Goal: Task Accomplishment & Management: Use online tool/utility

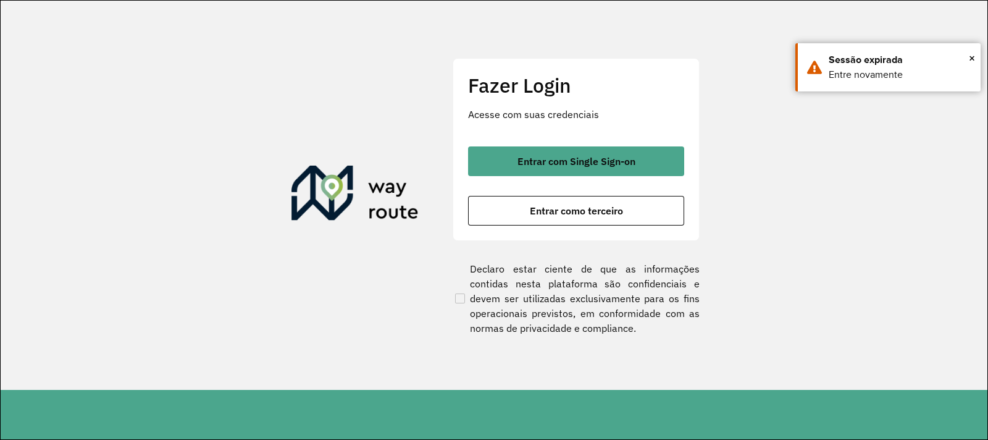
click at [545, 193] on div "Entrar com Single Sign-on Entrar como terceiro" at bounding box center [576, 185] width 216 height 79
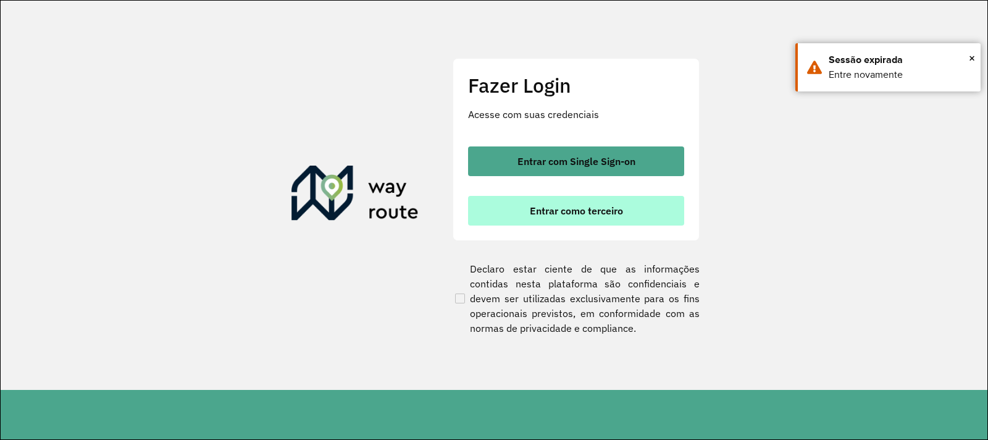
click at [548, 209] on span "Entrar como terceiro" at bounding box center [576, 211] width 93 height 10
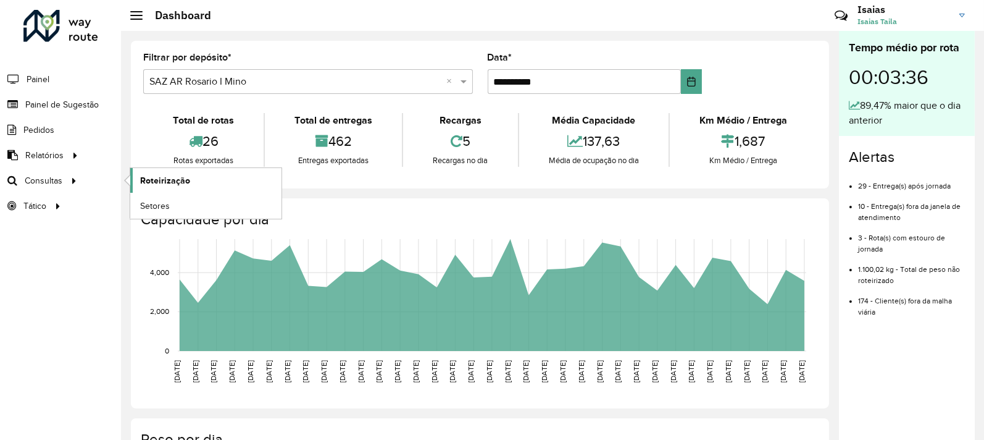
click at [179, 182] on span "Roteirização" at bounding box center [165, 180] width 50 height 13
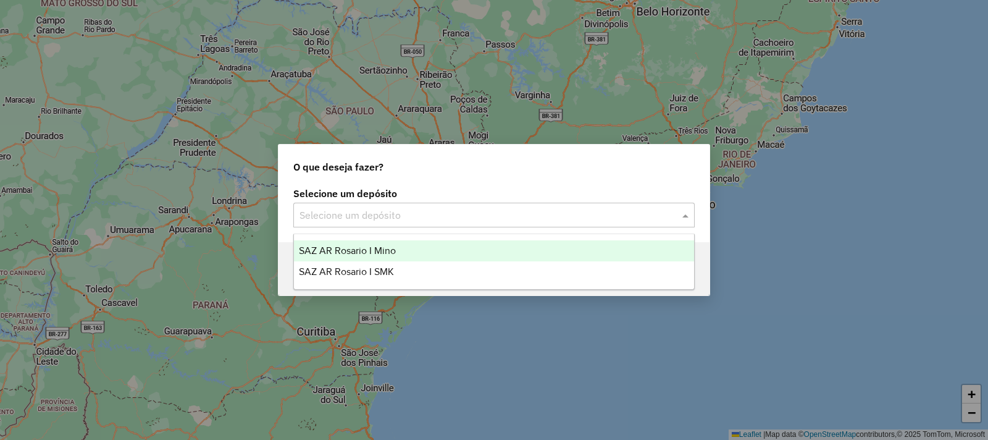
click at [375, 220] on input "text" at bounding box center [481, 215] width 364 height 15
click at [396, 255] on div "SAZ AR Rosario I Mino" at bounding box center [494, 250] width 400 height 21
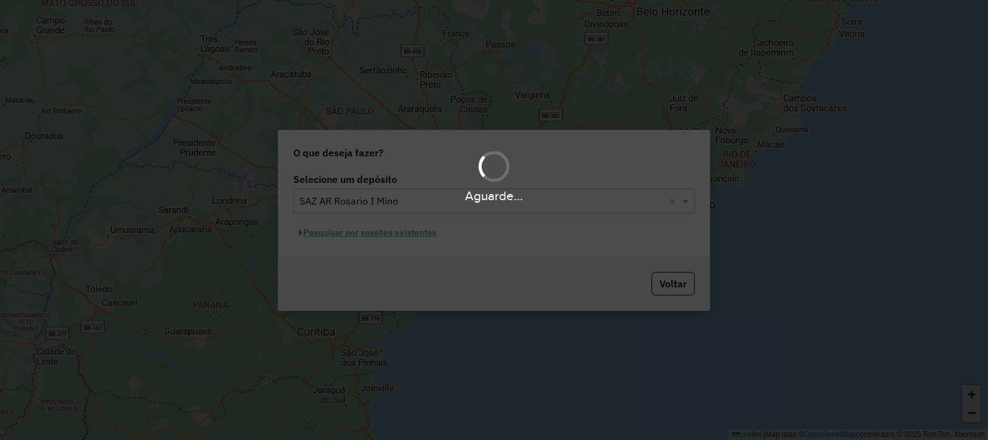
click at [374, 252] on div "Aguarde..." at bounding box center [494, 220] width 988 height 440
click at [363, 233] on div "Aguarde..." at bounding box center [494, 220] width 988 height 440
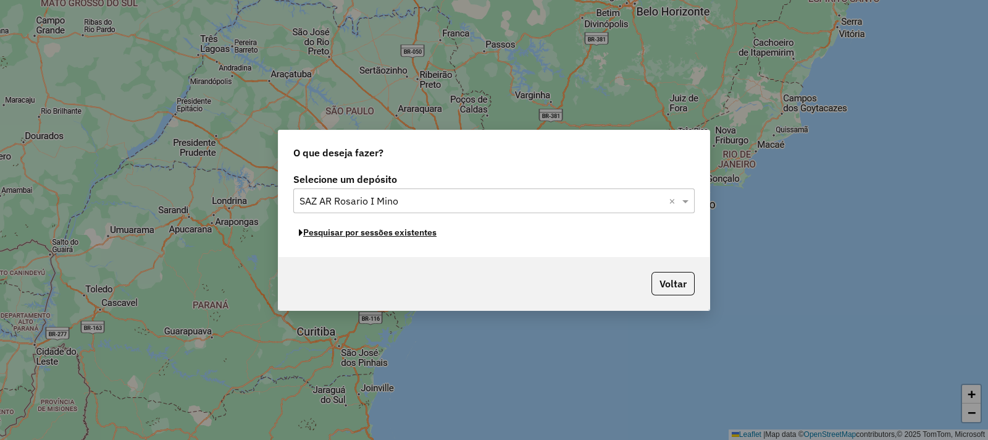
click at [363, 233] on button "Pesquisar por sessões existentes" at bounding box center [367, 232] width 149 height 19
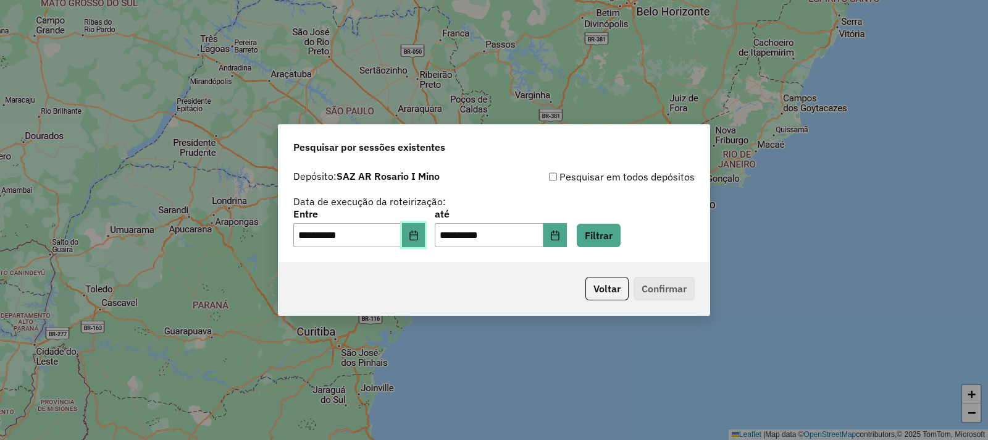
click at [425, 241] on button "Choose Date" at bounding box center [413, 235] width 23 height 25
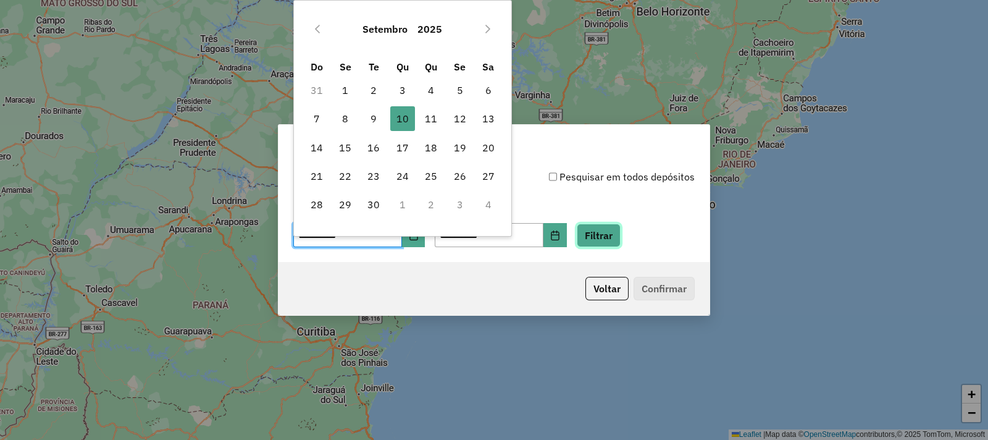
click at [620, 229] on button "Filtrar" at bounding box center [599, 235] width 44 height 23
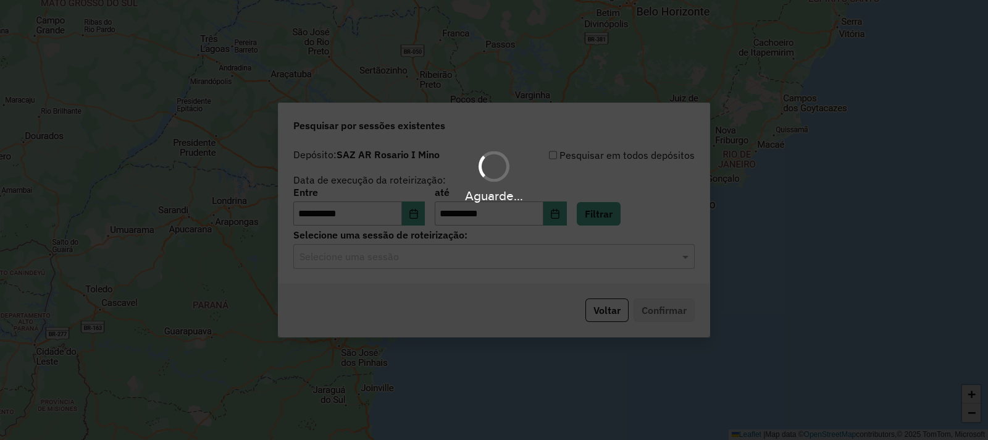
click at [436, 264] on div "Aguarde..." at bounding box center [494, 220] width 988 height 440
click at [434, 262] on hb-app "**********" at bounding box center [494, 220] width 988 height 440
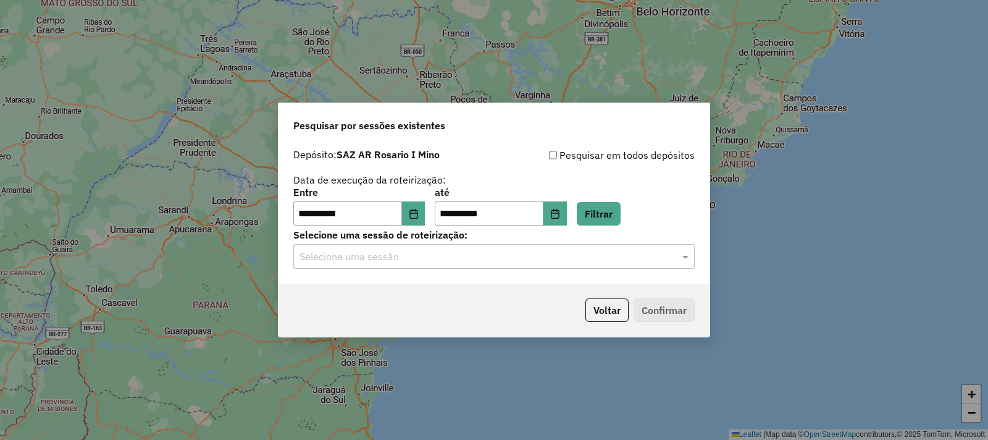
click at [433, 257] on input "text" at bounding box center [481, 256] width 364 height 15
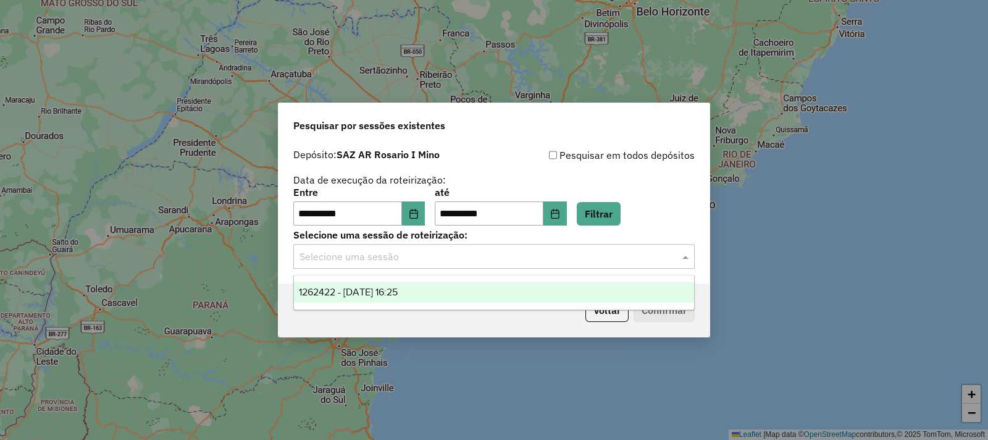
click at [432, 293] on div "1262422 - 10/09/2025 16:25" at bounding box center [494, 292] width 400 height 21
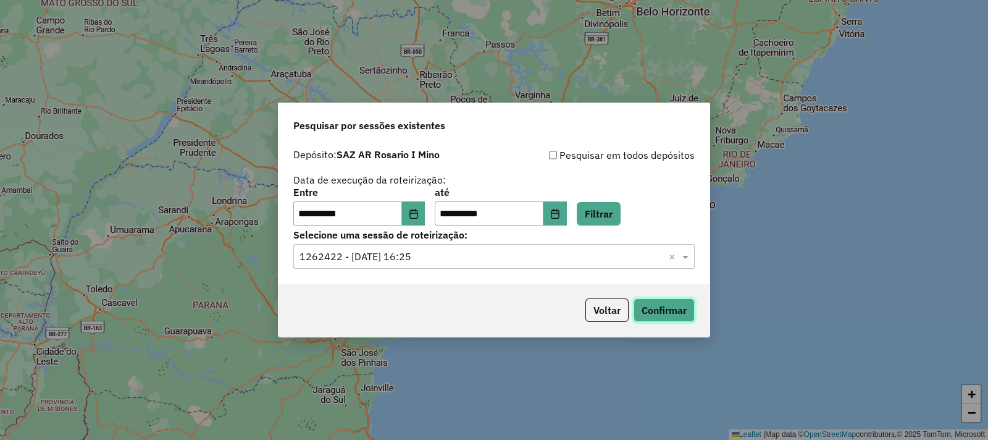
click at [664, 315] on button "Confirmar" at bounding box center [663, 309] width 61 height 23
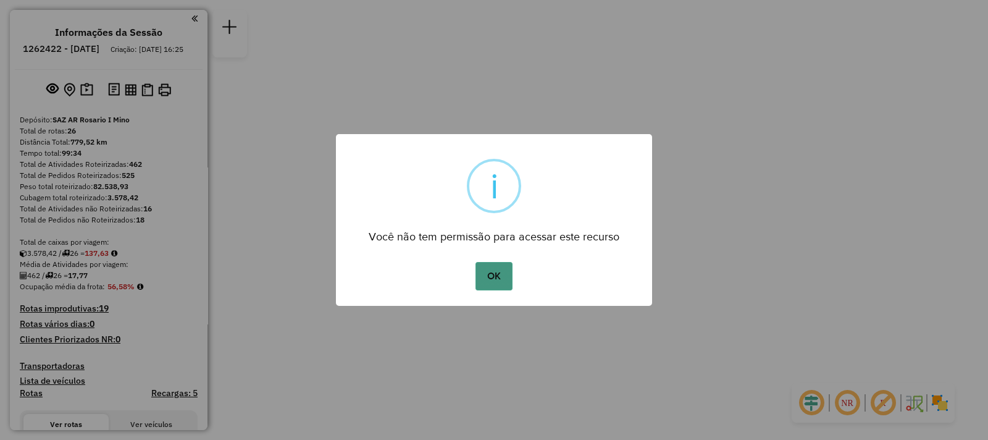
click at [487, 284] on button "OK" at bounding box center [493, 276] width 36 height 28
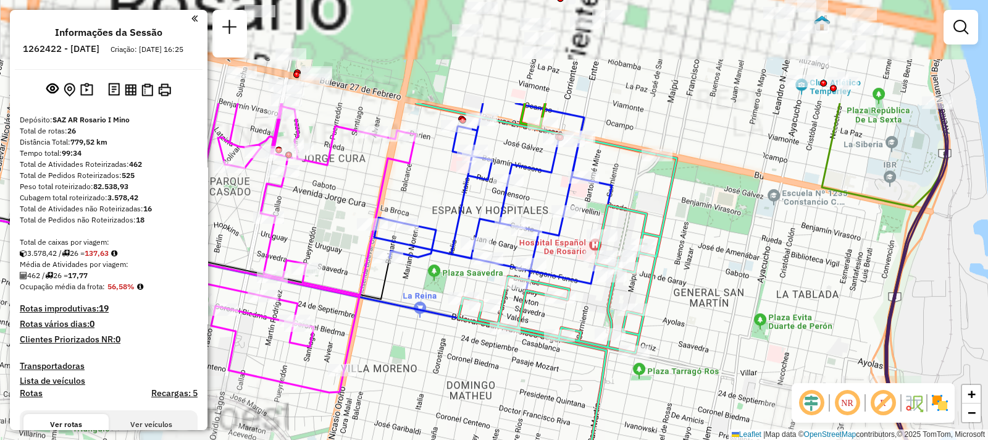
drag, startPoint x: 539, startPoint y: 167, endPoint x: 541, endPoint y: 243, distance: 75.4
click at [580, 312] on div "Janela de atendimento Grade de atendimento Capacidade Transportadoras Veículos …" at bounding box center [494, 220] width 988 height 440
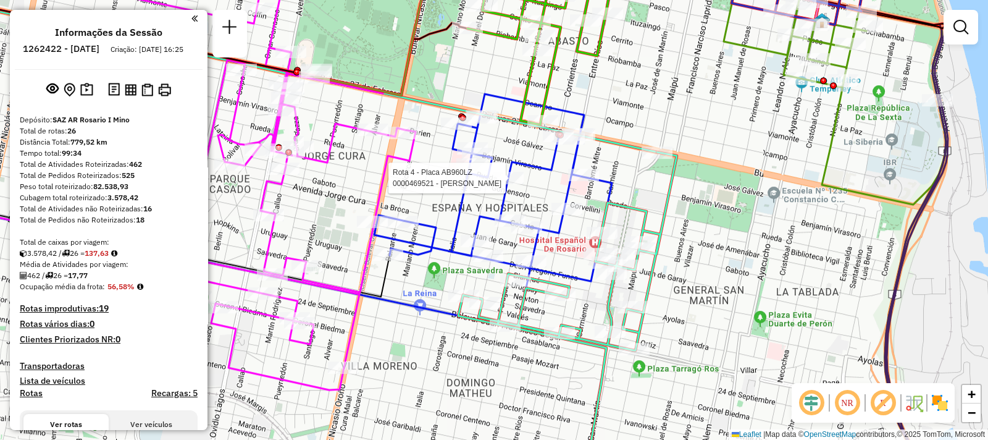
select select "**********"
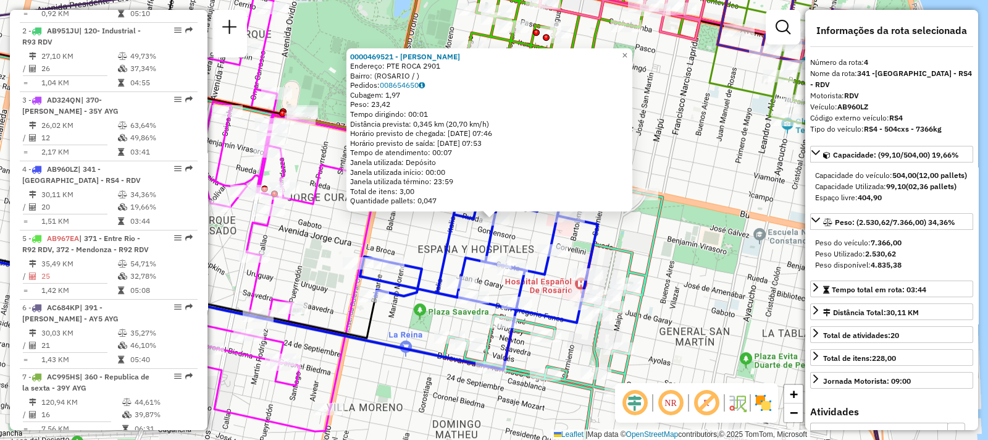
scroll to position [645, 0]
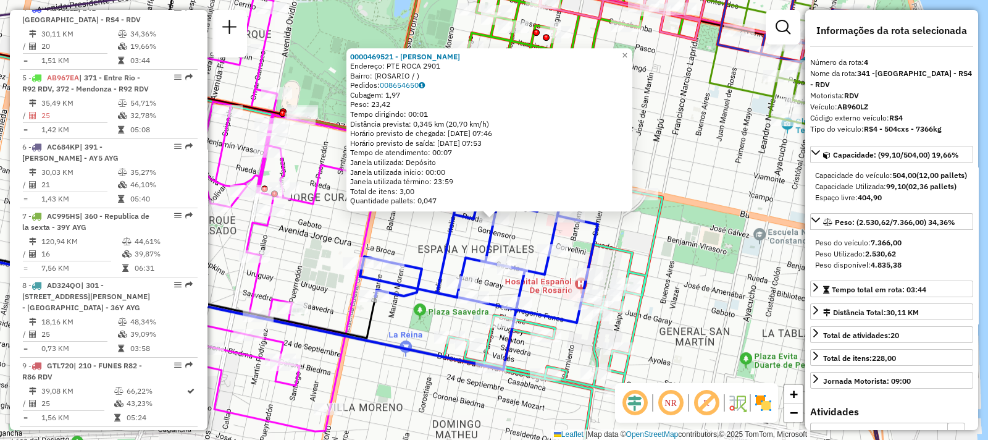
click at [592, 288] on div "Rota 10 - Placa HPU758 0000408206 - DEBANNE ROGELIO RAMON 0000469521 - VILCHE A…" at bounding box center [494, 220] width 988 height 440
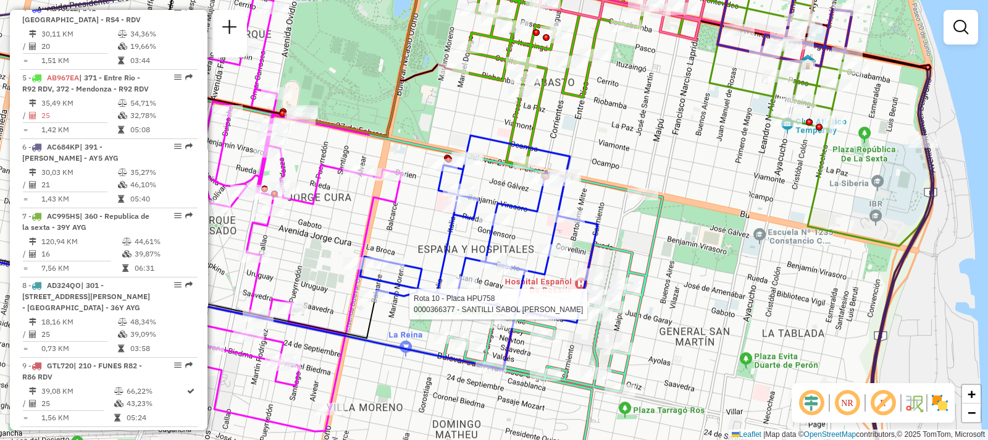
select select "**********"
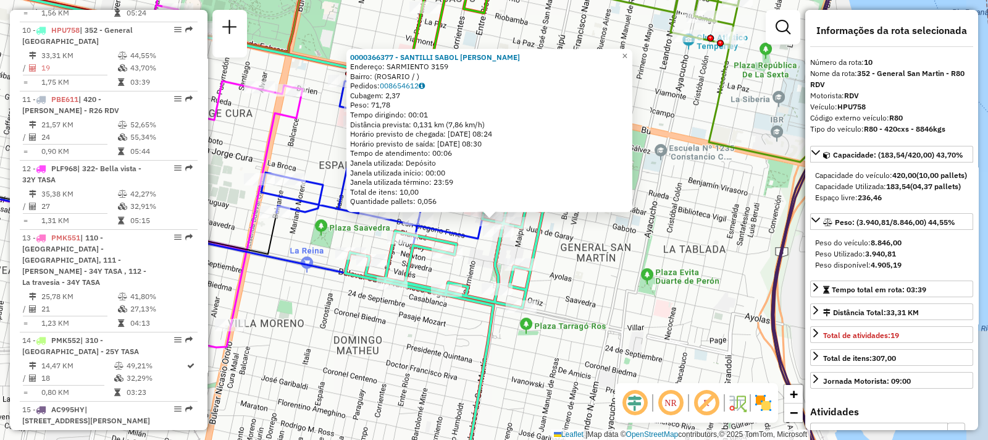
scroll to position [1071, 0]
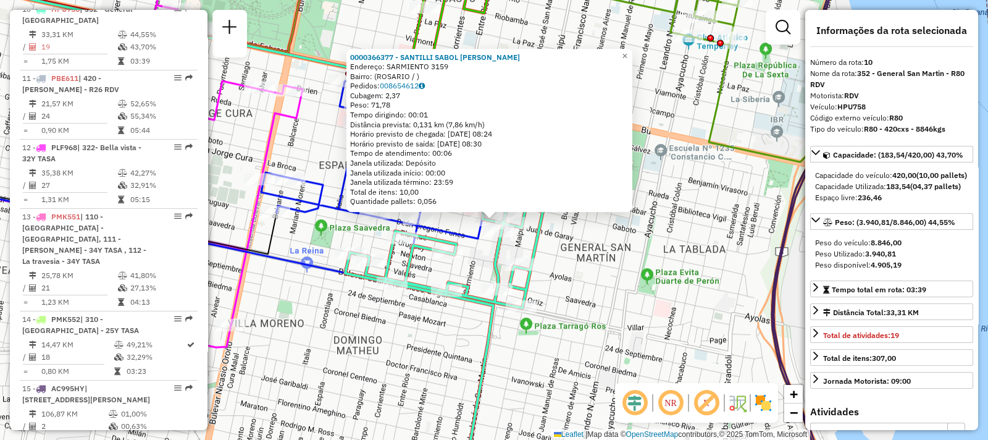
click at [658, 308] on div "0000366377 - SANTILLI SABOL FRANCO LEONEL Endereço: SARMIENTO 3159 Bairro: (ROS…" at bounding box center [494, 220] width 988 height 440
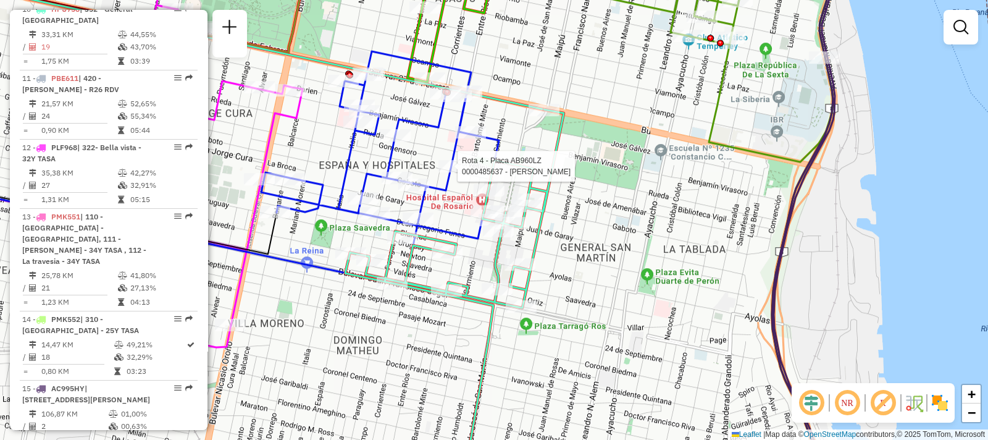
select select "**********"
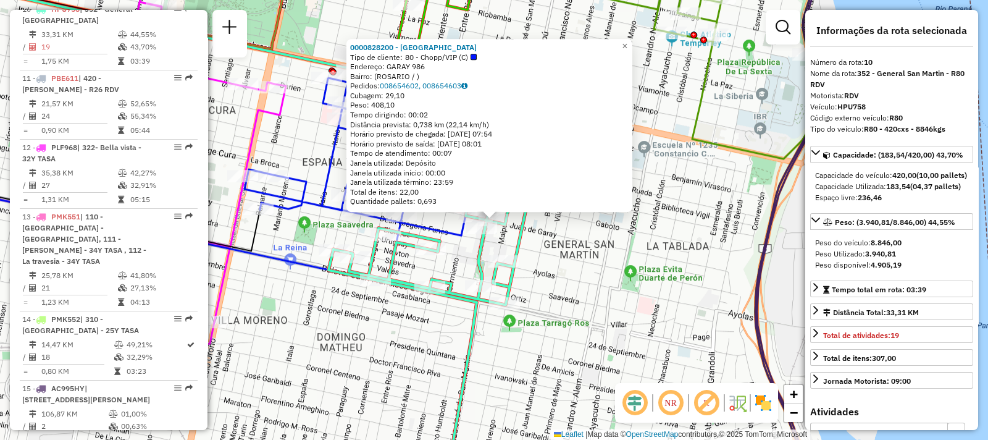
click at [402, 344] on div "0000828200 - PIZ SANTA MA Tipo de cliente: 80 - Chopp/VIP (C) Endereço: GARAY 9…" at bounding box center [494, 220] width 988 height 440
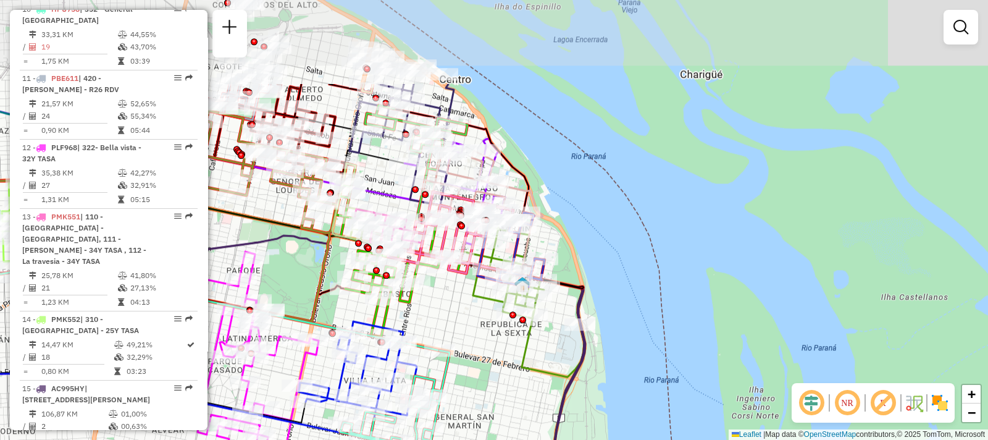
drag, startPoint x: 356, startPoint y: 191, endPoint x: 333, endPoint y: 319, distance: 129.9
click at [333, 330] on div at bounding box center [332, 333] width 7 height 7
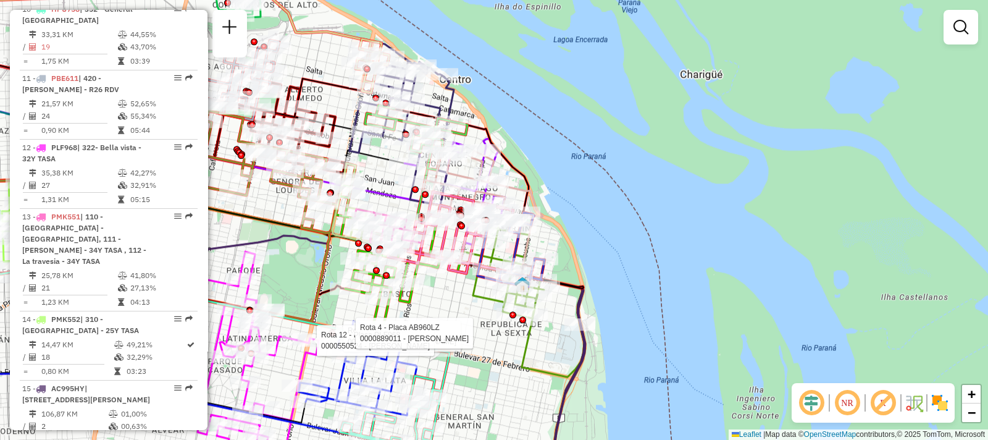
click at [537, 401] on div "Rota 4 - Placa AB960LZ 0000393144 - FERREYRA ANA LAURA Rota 12 - Placa PLF968 0…" at bounding box center [494, 220] width 988 height 440
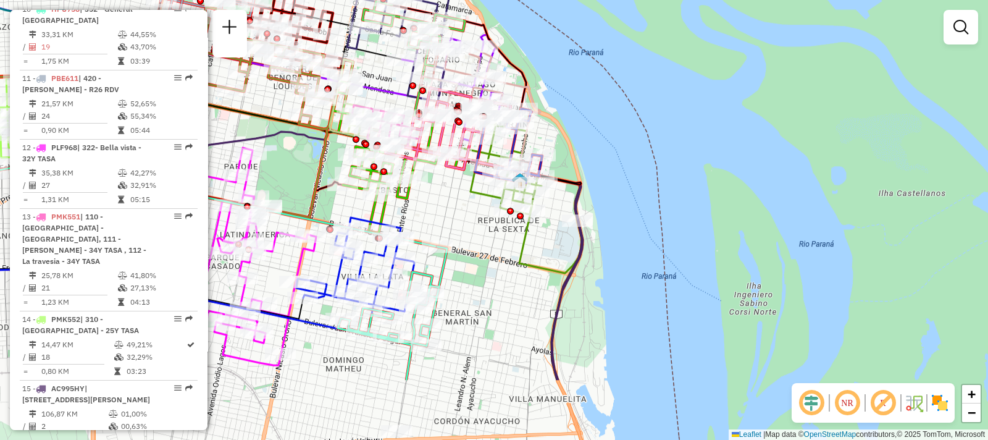
drag, startPoint x: 393, startPoint y: 321, endPoint x: 394, endPoint y: 182, distance: 138.9
click at [394, 217] on icon at bounding box center [355, 264] width 118 height 94
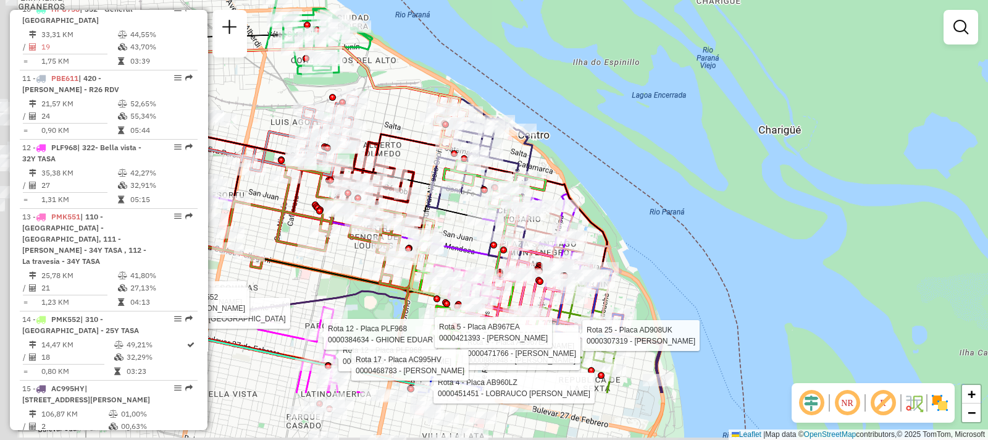
drag, startPoint x: 463, startPoint y: 234, endPoint x: 577, endPoint y: 143, distance: 145.9
click at [577, 143] on div "Rota 5 - Placa AB967EA 0000888948 - GULLOTTO MAR Rota 5 - Placa AB967EA 0000451…" at bounding box center [494, 220] width 988 height 440
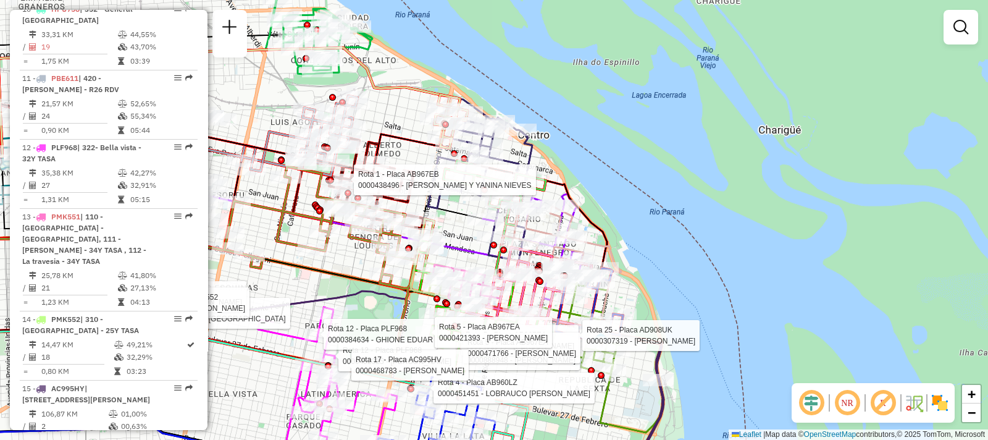
select select "**********"
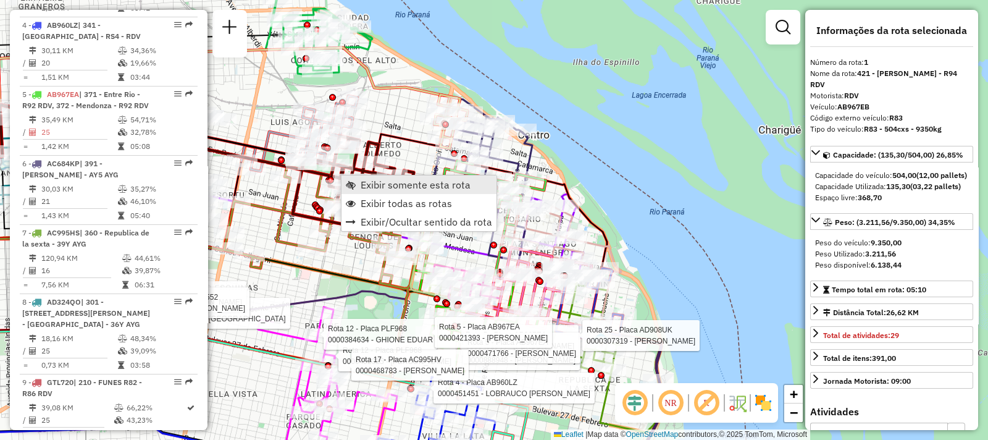
scroll to position [438, 0]
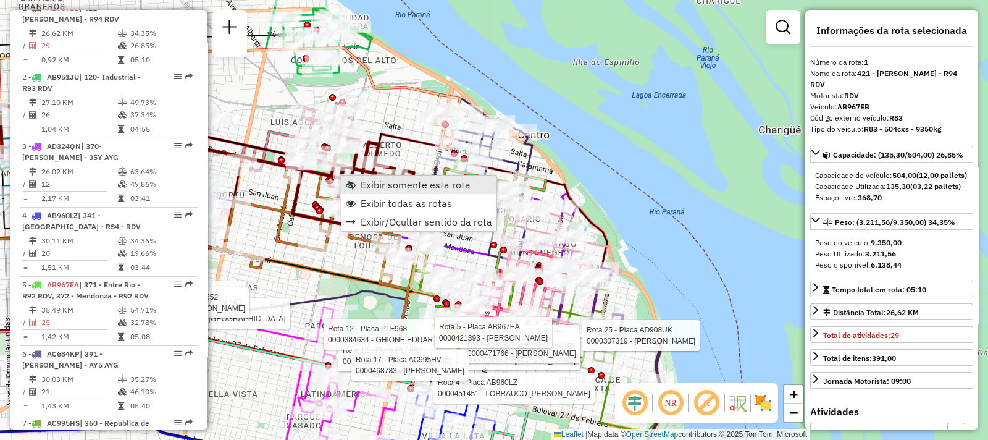
click at [356, 183] on link "Exibir somente esta rota" at bounding box center [418, 184] width 155 height 19
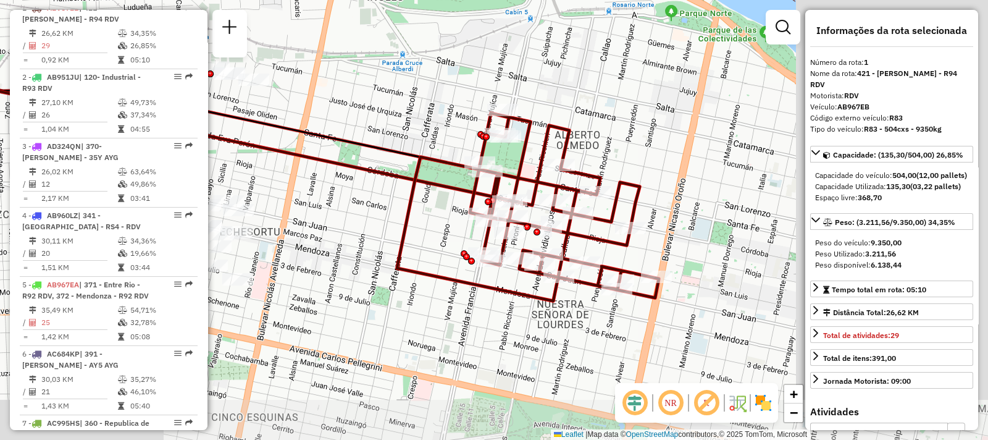
drag, startPoint x: 657, startPoint y: 293, endPoint x: 339, endPoint y: 236, distance: 323.0
click at [339, 236] on div "Janela de atendimento Grade de atendimento Capacidade Transportadoras Veículos …" at bounding box center [494, 220] width 988 height 440
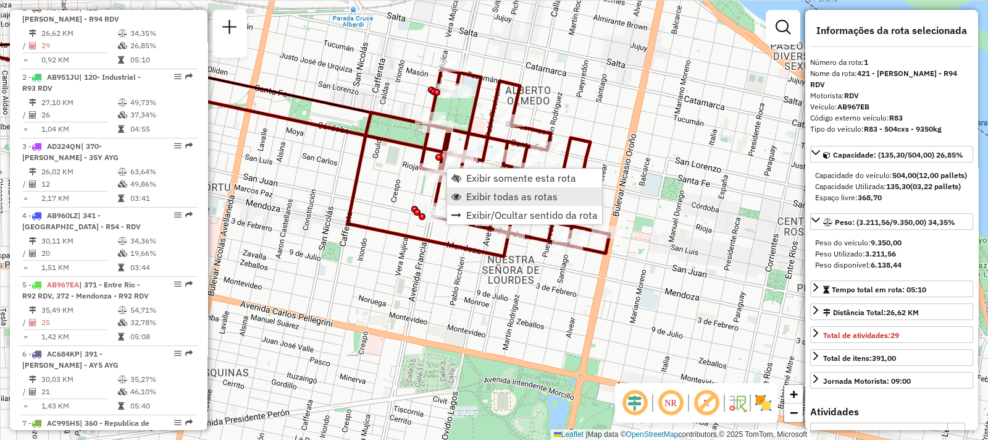
click at [475, 196] on span "Exibir todas as rotas" at bounding box center [511, 196] width 91 height 10
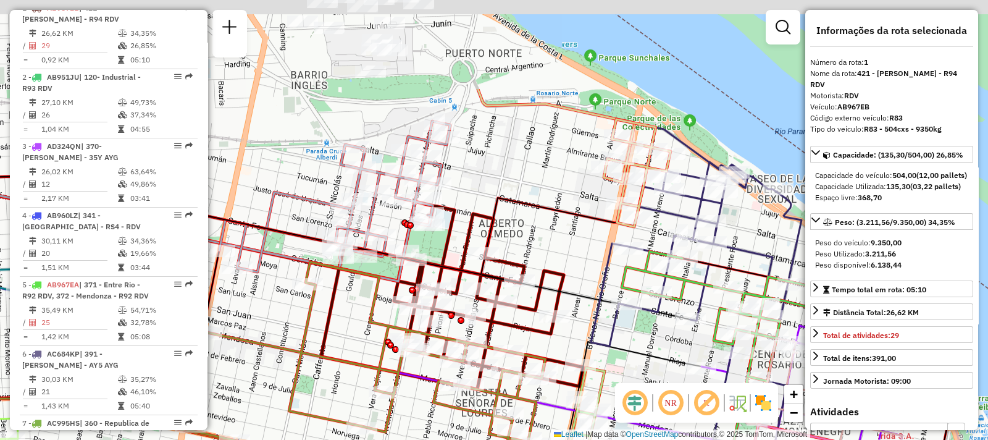
drag, startPoint x: 510, startPoint y: 94, endPoint x: 483, endPoint y: 227, distance: 135.4
click at [483, 227] on icon at bounding box center [260, 220] width 771 height 107
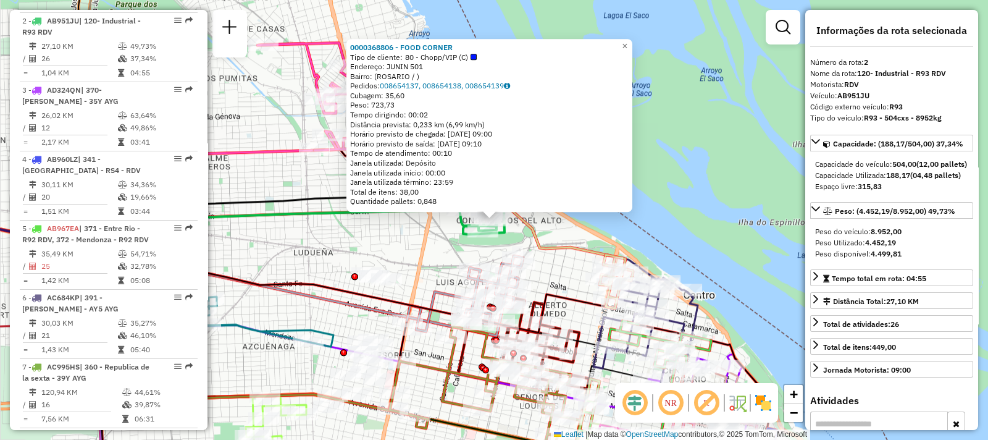
scroll to position [508, 0]
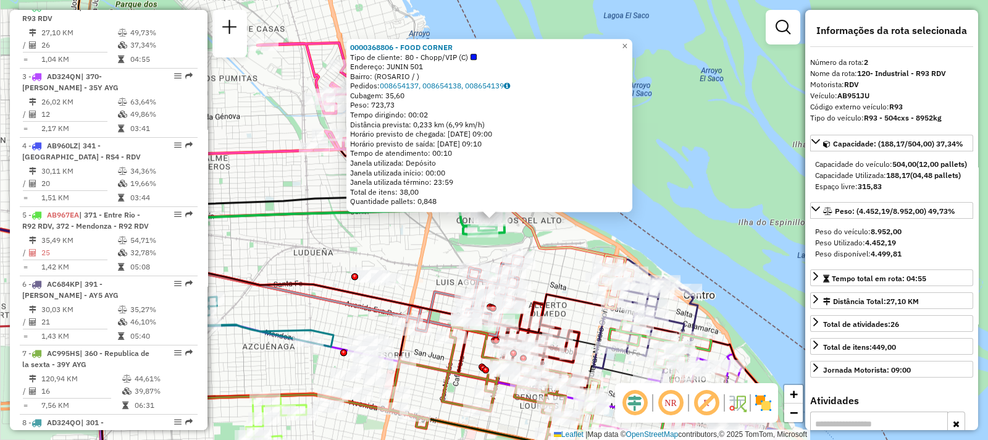
click at [372, 239] on div "0000368806 - FOOD CORNER Tipo de cliente: 80 - Chopp/VIP (C) Endereço: JUNIN 50…" at bounding box center [494, 220] width 988 height 440
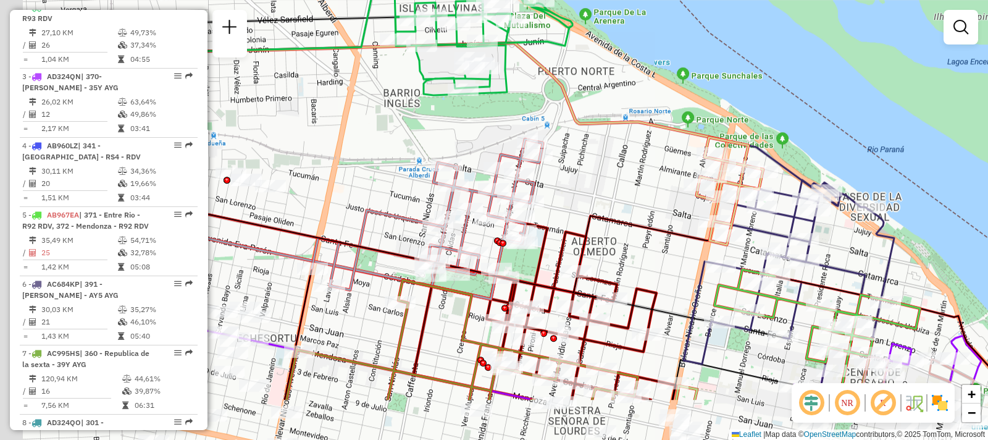
drag, startPoint x: 278, startPoint y: 319, endPoint x: 660, endPoint y: 103, distance: 439.0
click at [661, 99] on div "Janela de atendimento Grade de atendimento Capacidade Transportadoras Veículos …" at bounding box center [494, 220] width 988 height 440
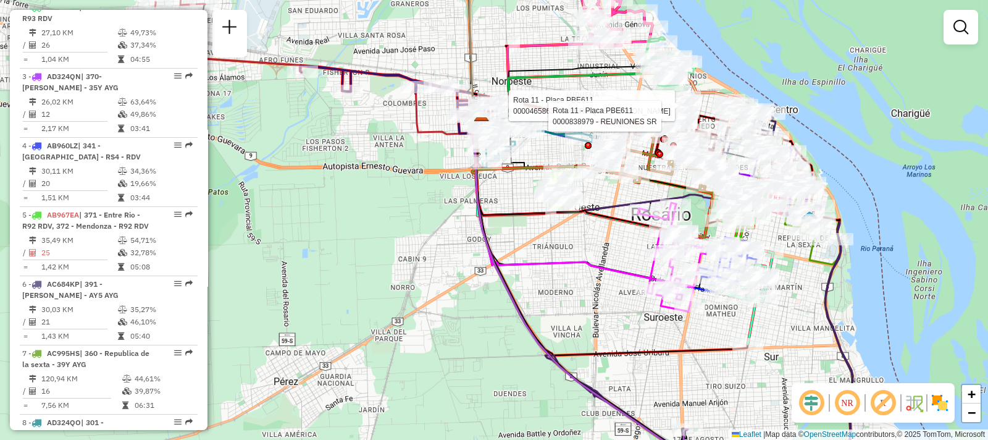
click at [430, 174] on div "Rota 11 - Placa PBE611 0000465863 - JULERIAQUE MONICA PATRICIA Rota 11 - Placa …" at bounding box center [494, 220] width 988 height 440
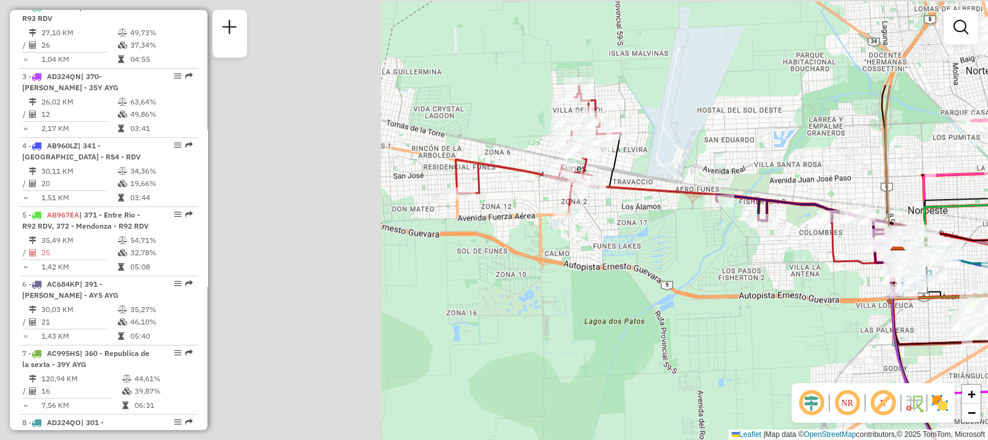
drag, startPoint x: 380, startPoint y: 123, endPoint x: 800, endPoint y: 252, distance: 438.6
click at [800, 252] on div "Janela de atendimento Grade de atendimento Capacidade Transportadoras Veículos …" at bounding box center [494, 220] width 988 height 440
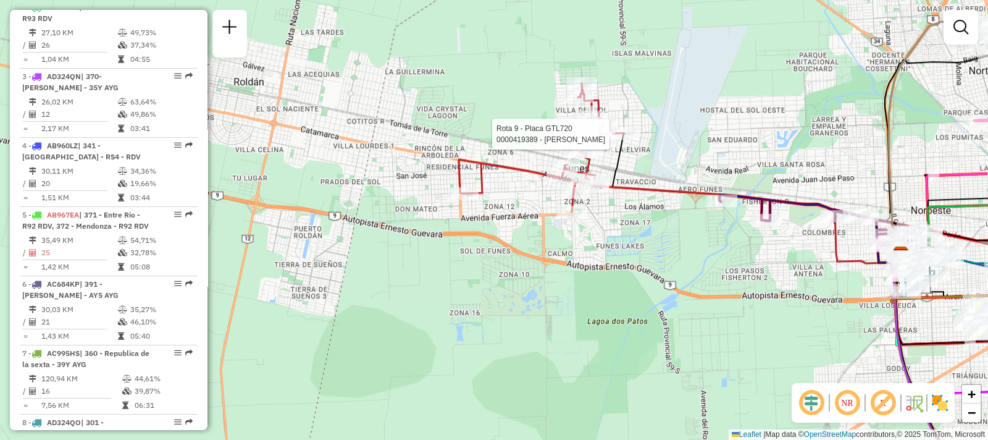
select select "**********"
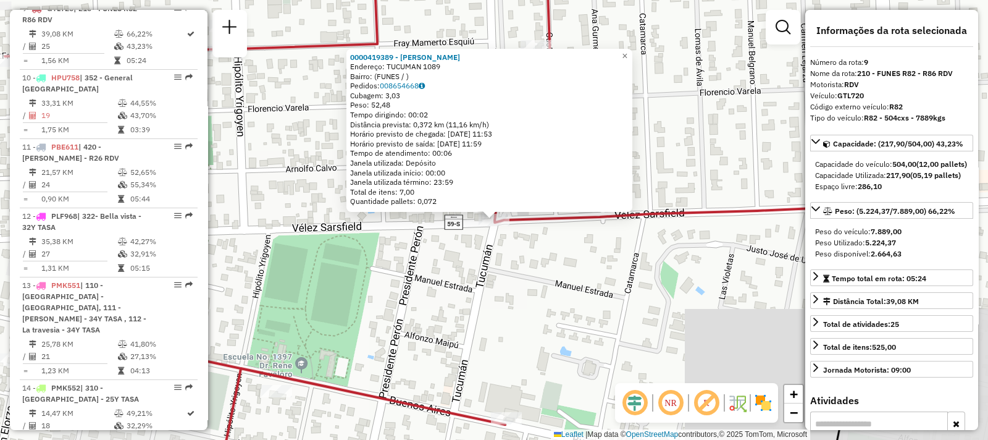
scroll to position [1002, 0]
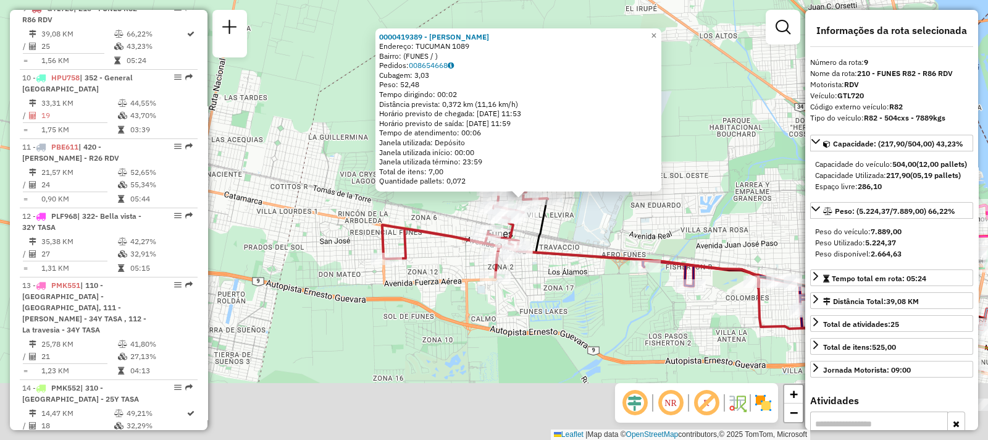
click at [533, 248] on icon at bounding box center [660, 287] width 327 height 82
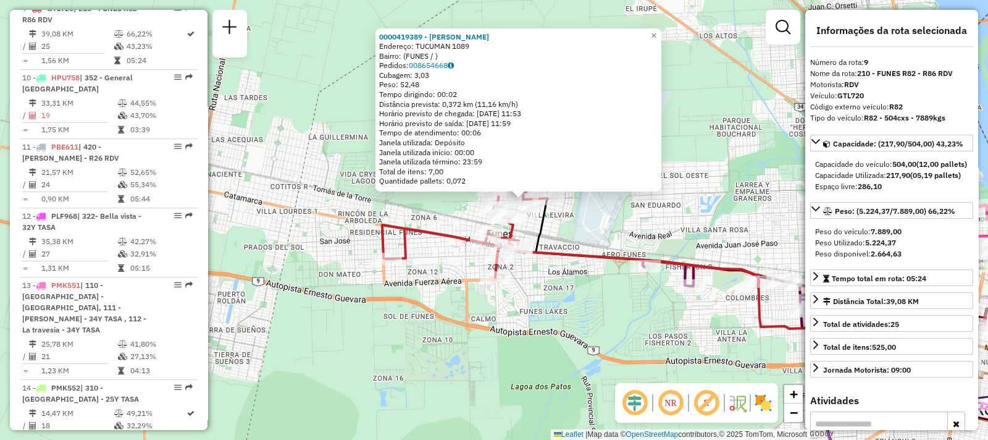
click at [464, 345] on div "0000419389 - ORUE PAULA Endereço: TUCUMAN 1089 Bairro: (FUNES / ) Pedidos: 0086…" at bounding box center [494, 220] width 988 height 440
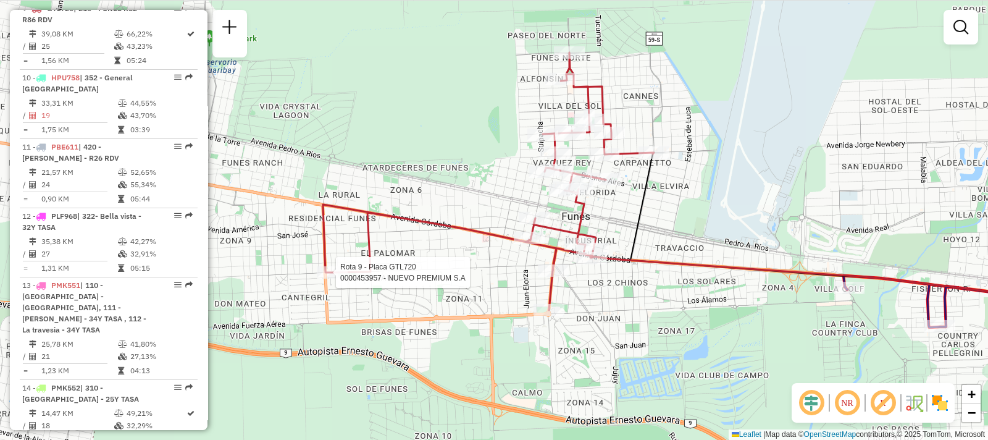
select select "**********"
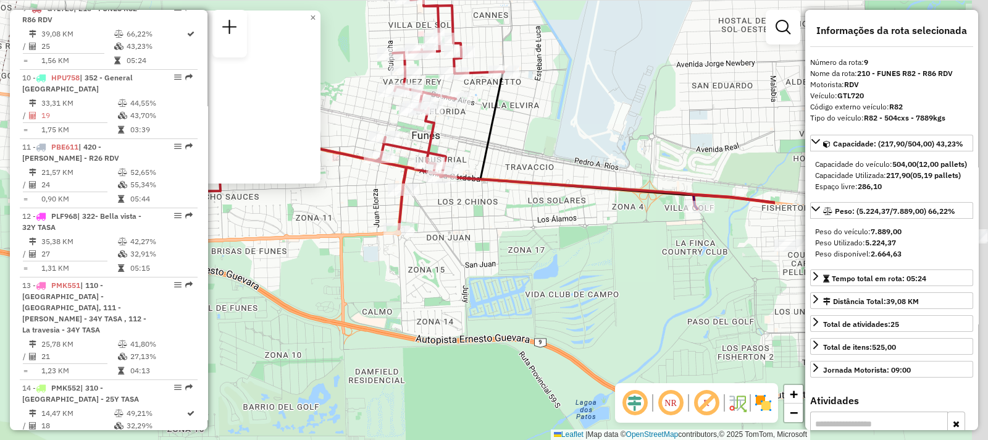
drag, startPoint x: 685, startPoint y: 287, endPoint x: 374, endPoint y: 258, distance: 313.1
click at [374, 258] on div "0000453957 - NUEVO PREMIUM S.A Tipo de cliente: 6 - Recarga (R) Endereço: HOUSS…" at bounding box center [494, 220] width 988 height 440
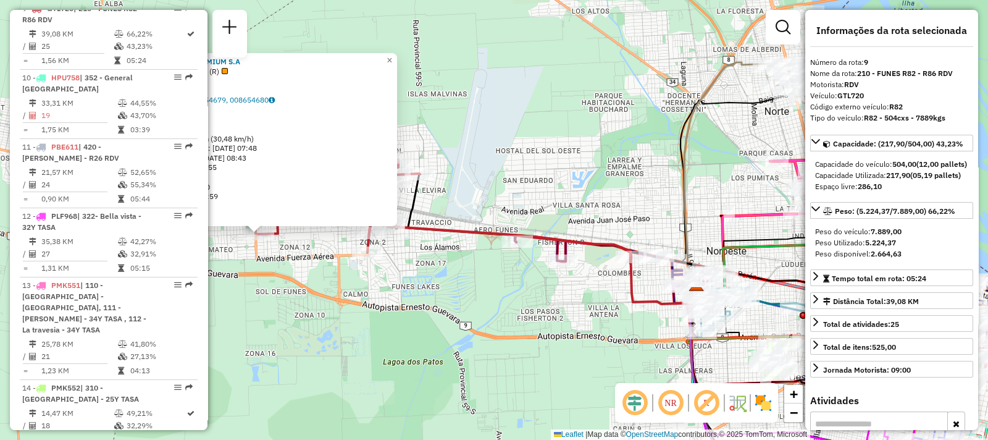
click at [443, 306] on div "0000453957 - NUEVO PREMIUM S.A Tipo de cliente: 6 - Recarga (R) Endereço: HOUSS…" at bounding box center [494, 220] width 988 height 440
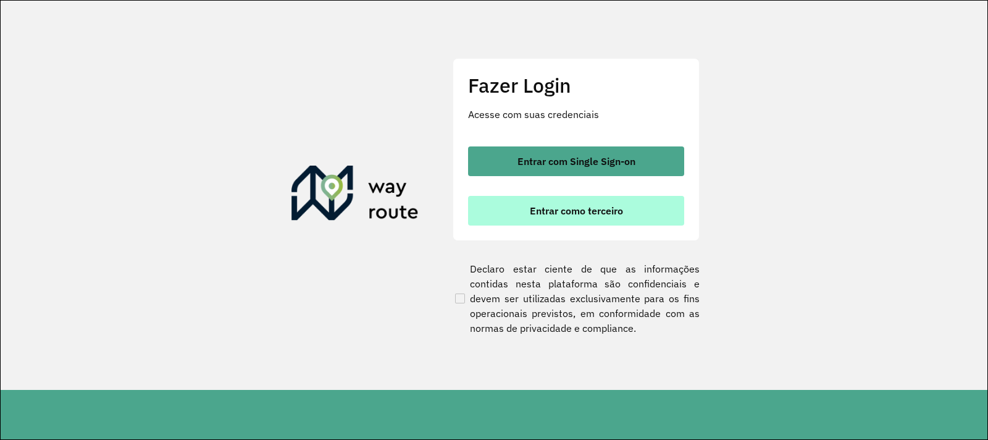
click at [545, 208] on span "Entrar como terceiro" at bounding box center [576, 211] width 93 height 10
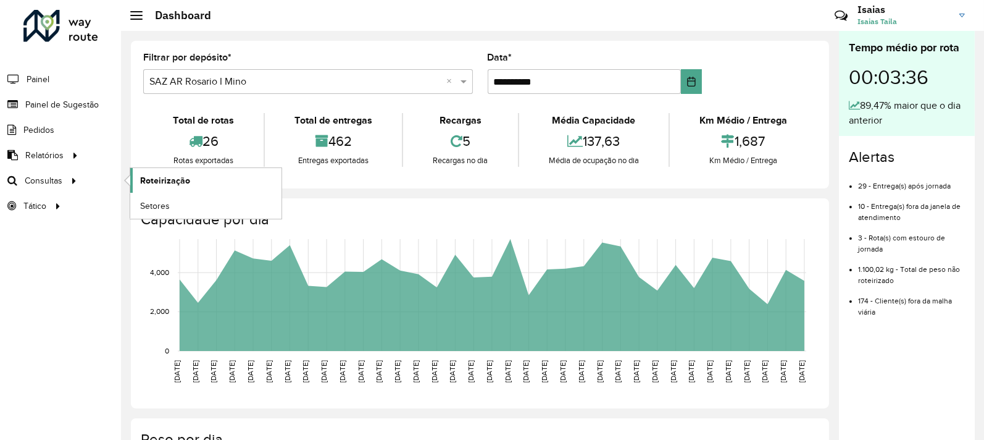
click at [167, 181] on span "Roteirização" at bounding box center [165, 180] width 50 height 13
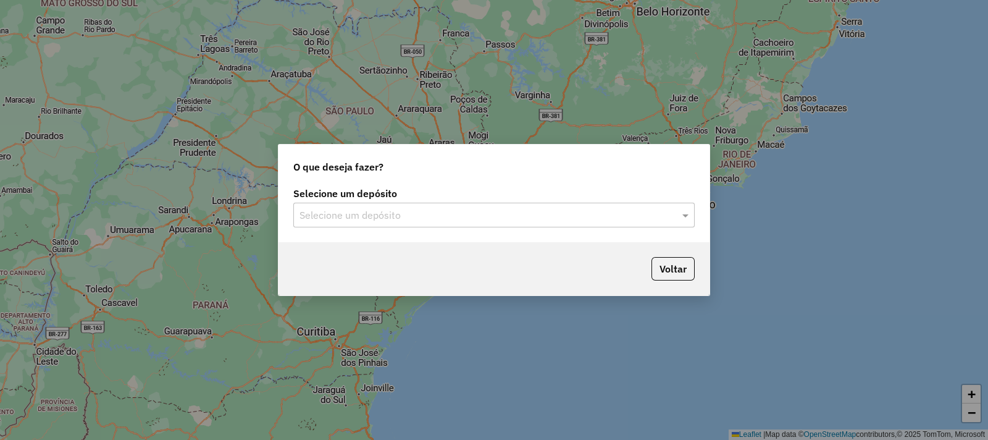
drag, startPoint x: 482, startPoint y: 221, endPoint x: 474, endPoint y: 220, distance: 7.5
click at [482, 221] on input "text" at bounding box center [481, 215] width 364 height 15
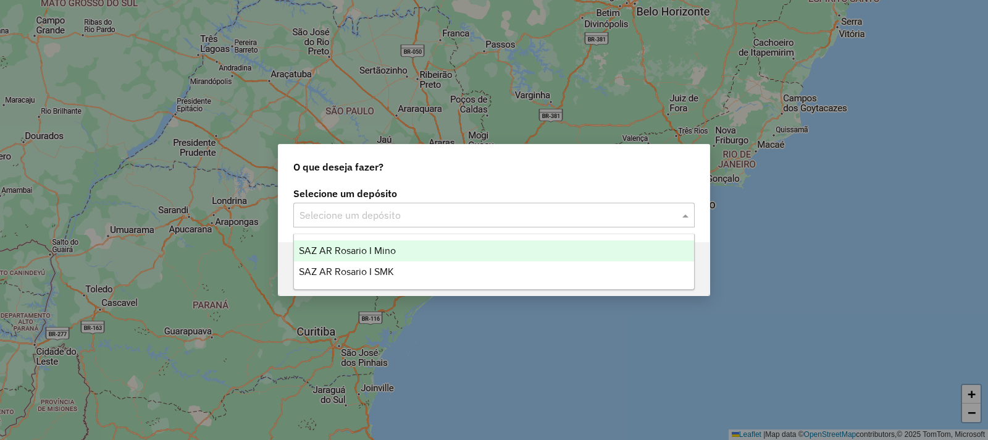
click at [385, 249] on span "SAZ AR Rosario I Mino" at bounding box center [347, 250] width 97 height 10
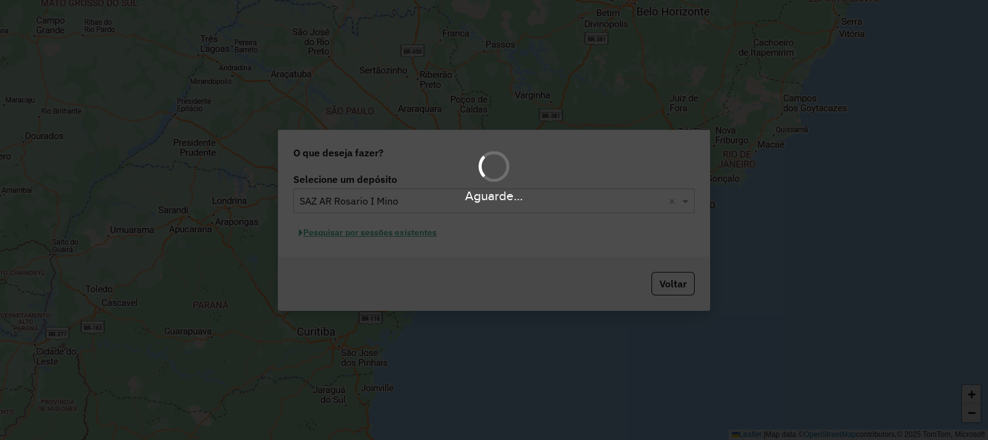
click at [369, 230] on div "Aguarde..." at bounding box center [494, 220] width 988 height 440
click at [372, 233] on div "Aguarde..." at bounding box center [494, 220] width 988 height 440
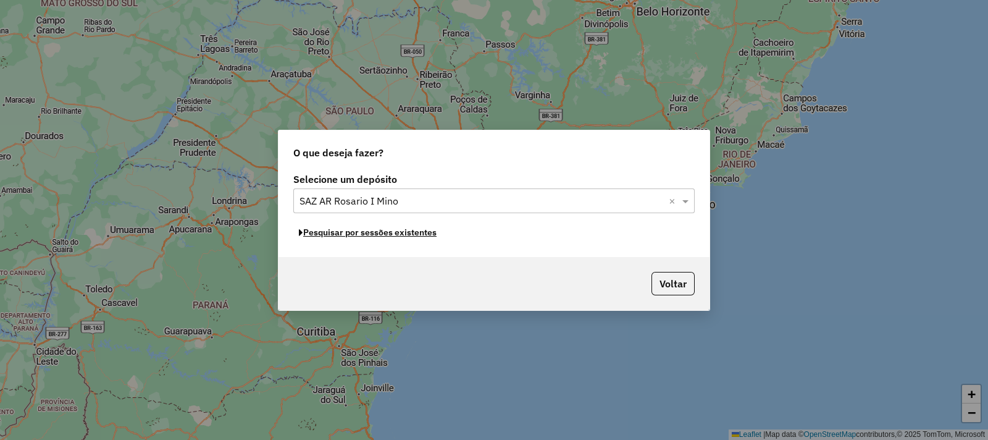
click at [372, 233] on button "Pesquisar por sessões existentes" at bounding box center [367, 232] width 149 height 19
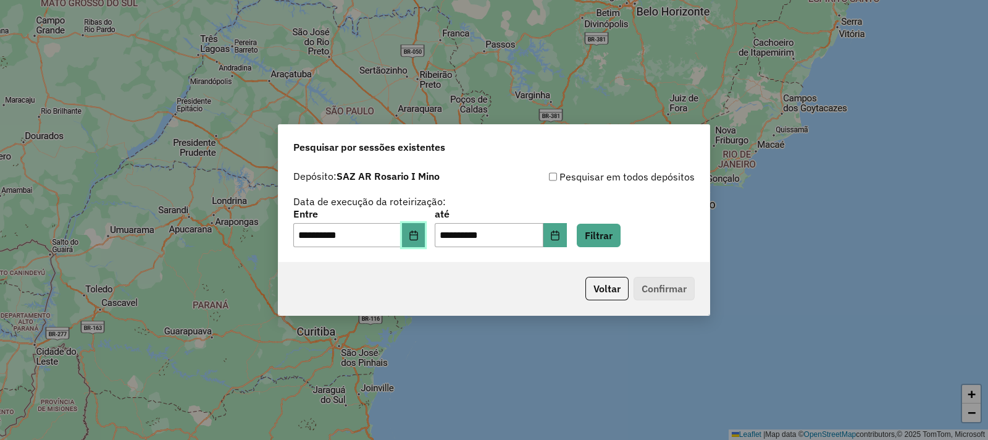
click at [425, 235] on button "Choose Date" at bounding box center [413, 235] width 23 height 25
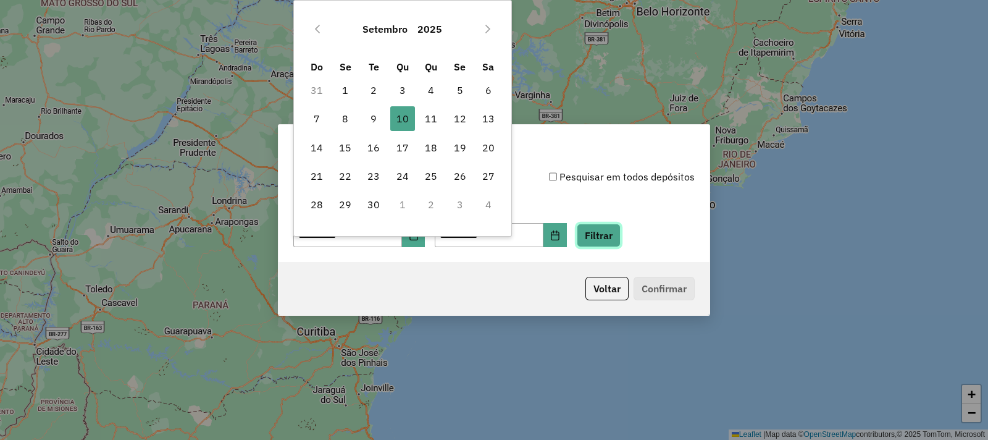
click at [620, 239] on button "Filtrar" at bounding box center [599, 235] width 44 height 23
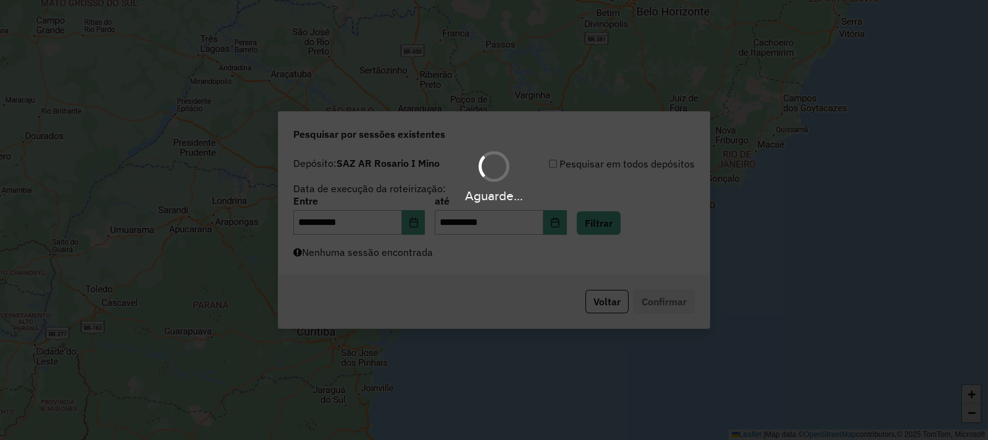
drag, startPoint x: 388, startPoint y: 246, endPoint x: 377, endPoint y: 256, distance: 15.3
click at [387, 247] on div "Aguarde..." at bounding box center [494, 220] width 988 height 440
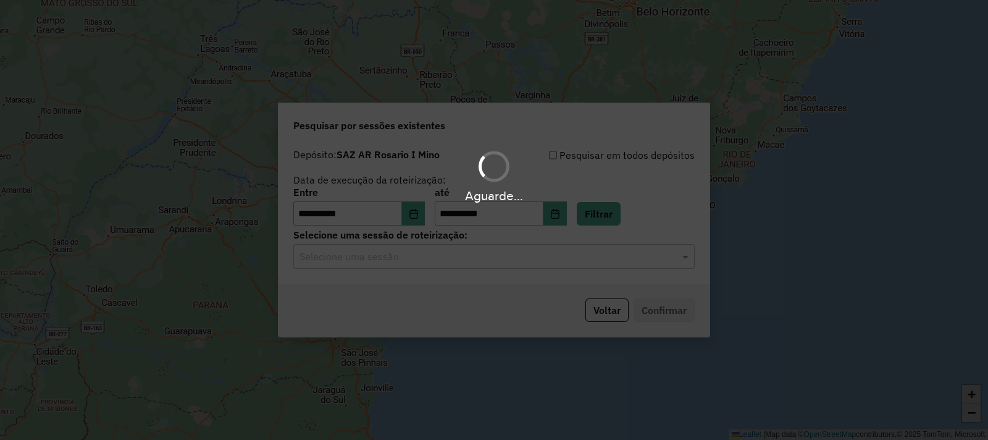
click at [378, 257] on div "Aguarde..." at bounding box center [494, 220] width 988 height 440
click at [379, 259] on input "text" at bounding box center [481, 256] width 364 height 15
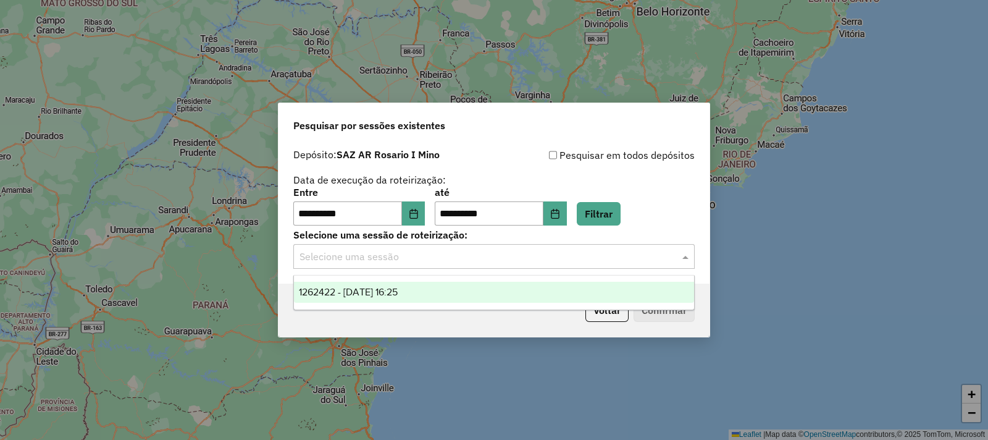
drag, startPoint x: 387, startPoint y: 290, endPoint x: 423, endPoint y: 301, distance: 37.5
click at [388, 290] on span "1262422 - 10/09/2025 16:25" at bounding box center [348, 291] width 99 height 10
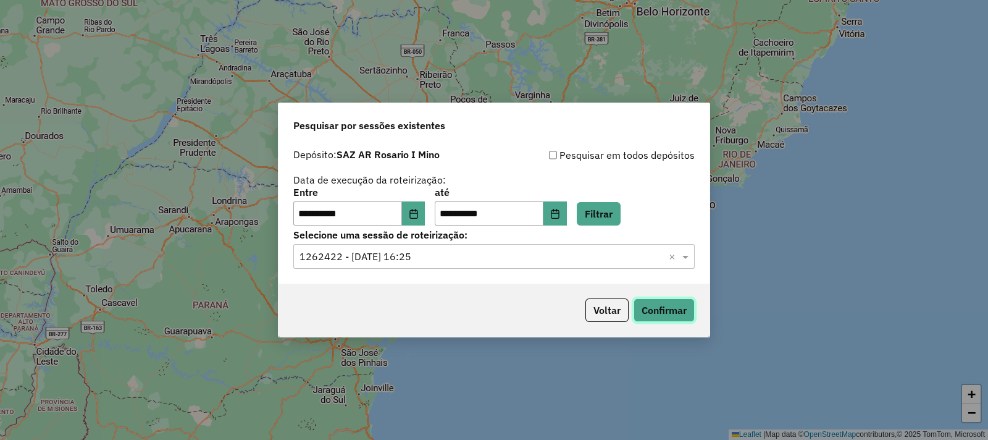
click at [648, 312] on button "Confirmar" at bounding box center [663, 309] width 61 height 23
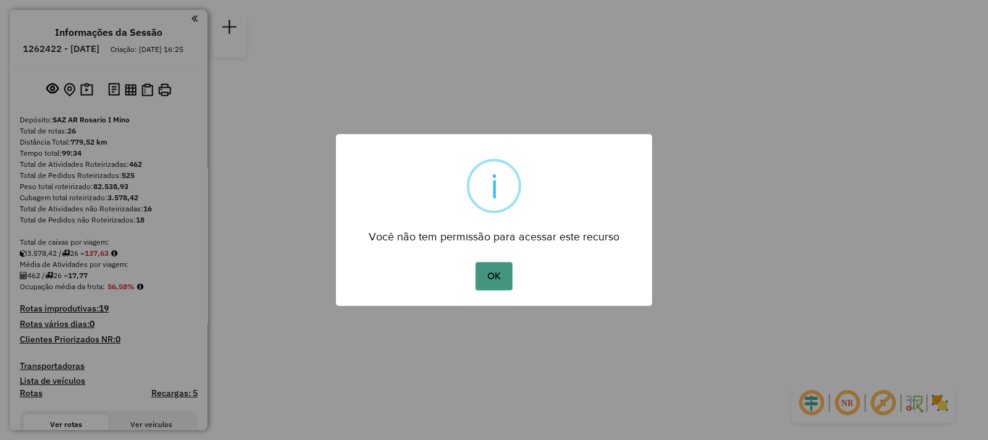
click at [487, 280] on button "OK" at bounding box center [493, 276] width 36 height 28
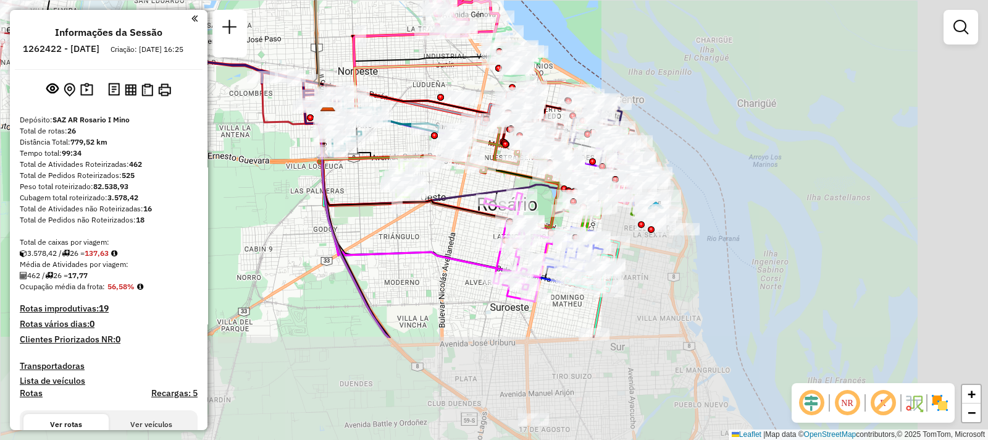
drag, startPoint x: 860, startPoint y: 322, endPoint x: 474, endPoint y: 205, distance: 403.3
click at [474, 205] on icon at bounding box center [425, 166] width 207 height 114
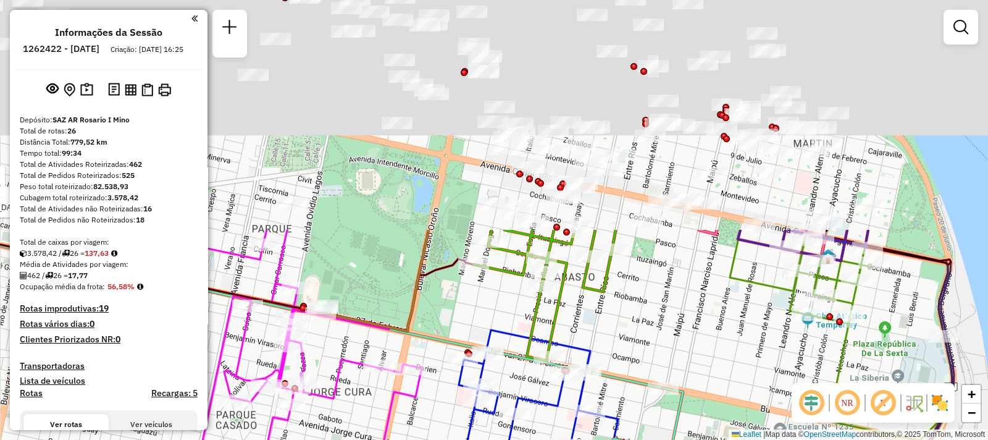
drag, startPoint x: 484, startPoint y: 245, endPoint x: 553, endPoint y: 449, distance: 215.0
click at [553, 439] on html "Aguarde... Pop-up bloqueado! Seu navegador bloqueou automáticamente a abertura …" at bounding box center [494, 220] width 988 height 440
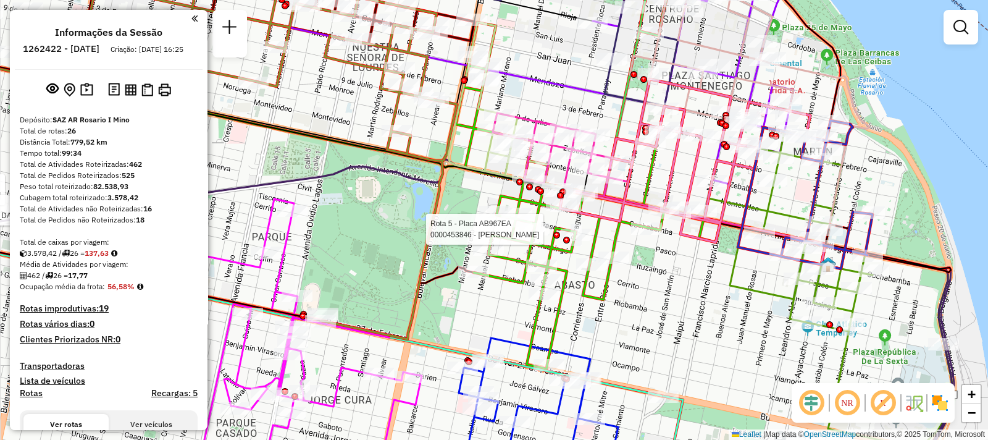
select select "**********"
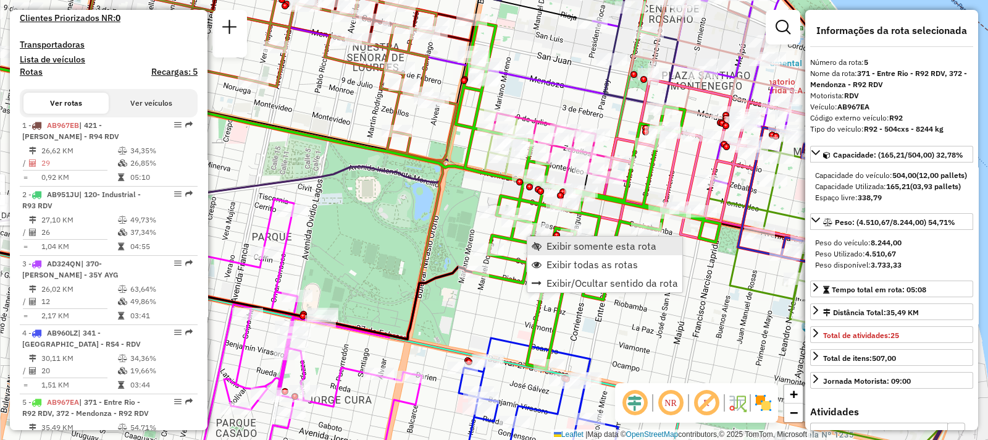
scroll to position [715, 0]
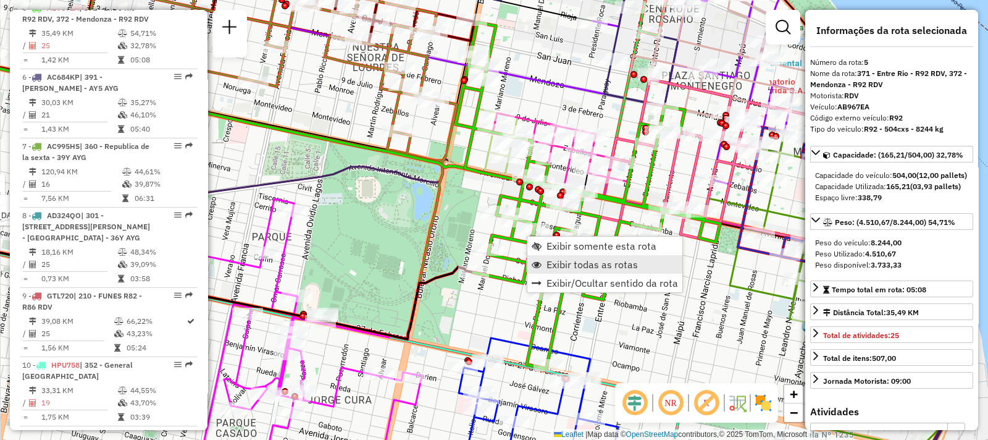
click at [577, 265] on span "Exibir todas as rotas" at bounding box center [591, 264] width 91 height 10
click at [559, 243] on span "Exibir somente esta rota" at bounding box center [607, 240] width 110 height 10
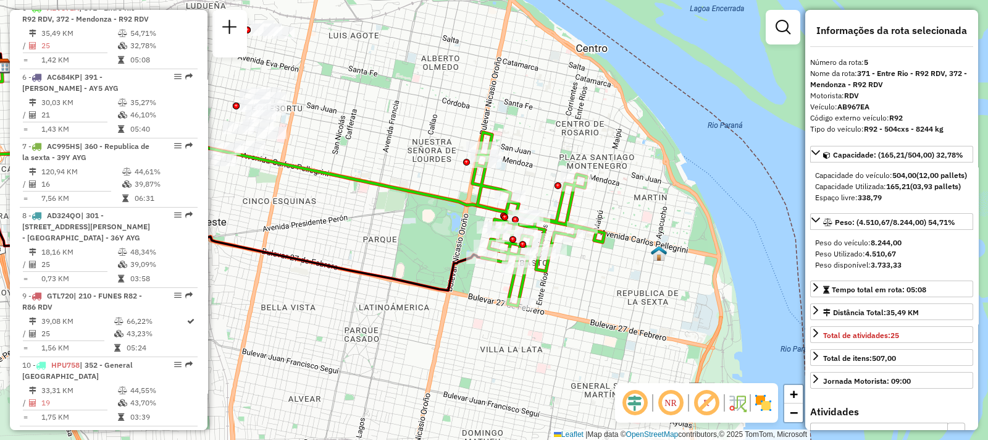
drag, startPoint x: 664, startPoint y: 319, endPoint x: 464, endPoint y: 279, distance: 204.0
click at [464, 279] on div "Janela de atendimento Grade de atendimento Capacidade Transportadoras Veículos …" at bounding box center [494, 220] width 988 height 440
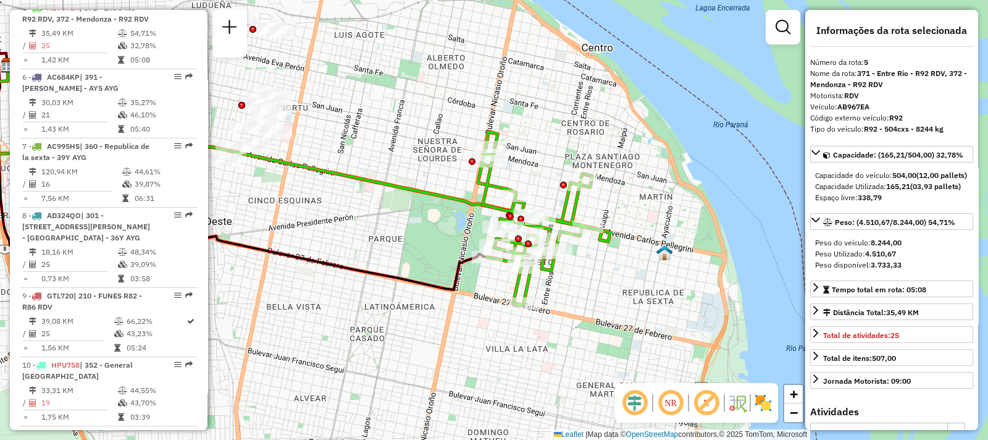
drag, startPoint x: 364, startPoint y: 176, endPoint x: 350, endPoint y: 168, distance: 16.3
click at [350, 168] on div "Janela de atendimento Grade de atendimento Capacidade Transportadoras Veículos …" at bounding box center [494, 220] width 988 height 440
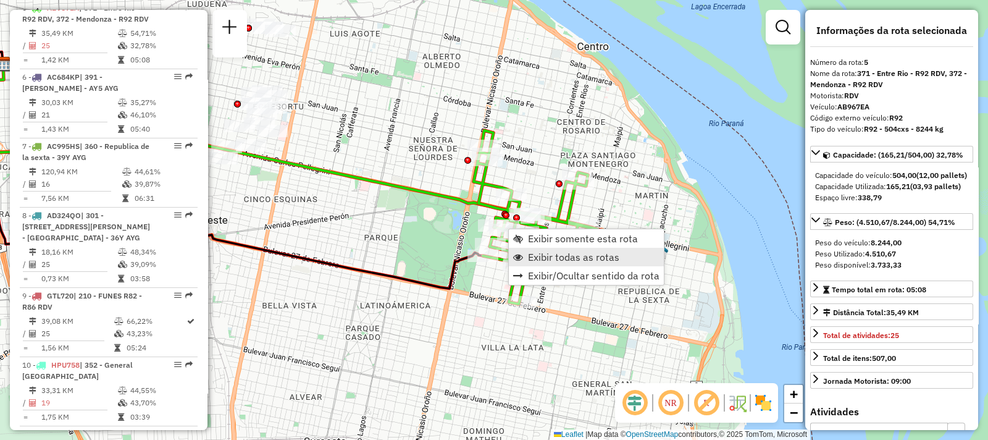
click at [543, 257] on span "Exibir todas as rotas" at bounding box center [573, 257] width 91 height 10
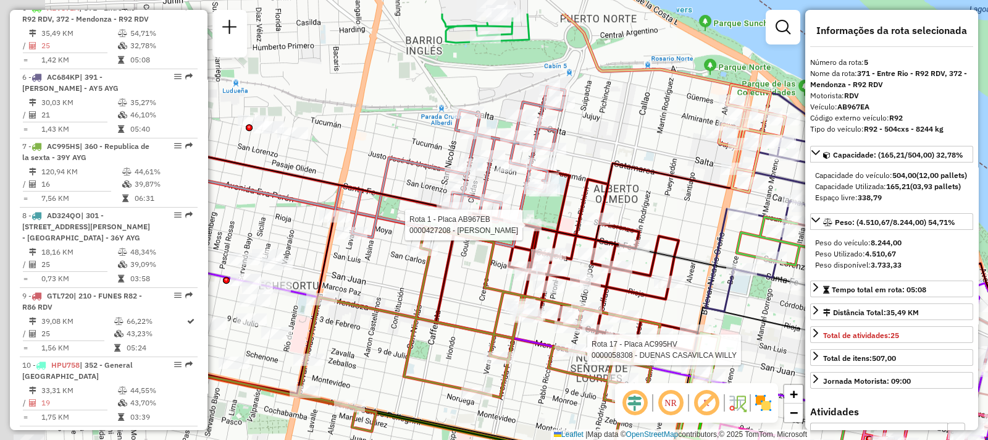
drag, startPoint x: 378, startPoint y: 175, endPoint x: 524, endPoint y: 235, distance: 157.3
click at [524, 231] on div at bounding box center [526, 225] width 31 height 12
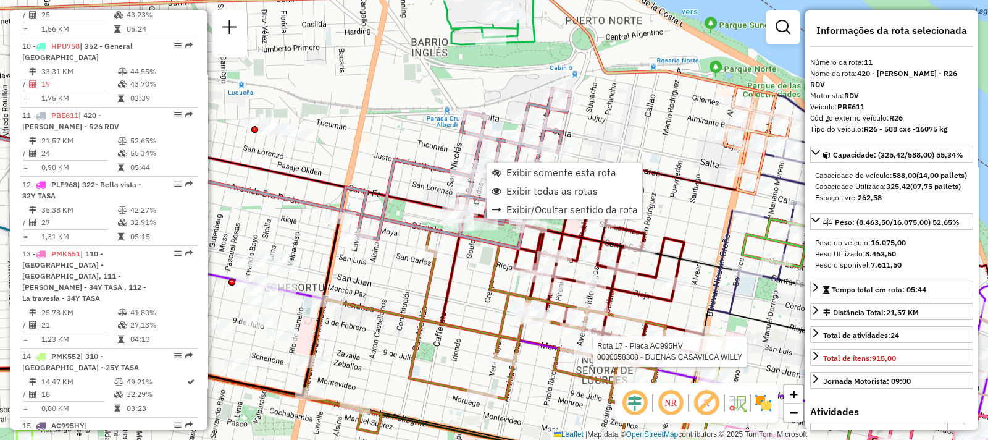
scroll to position [1140, 0]
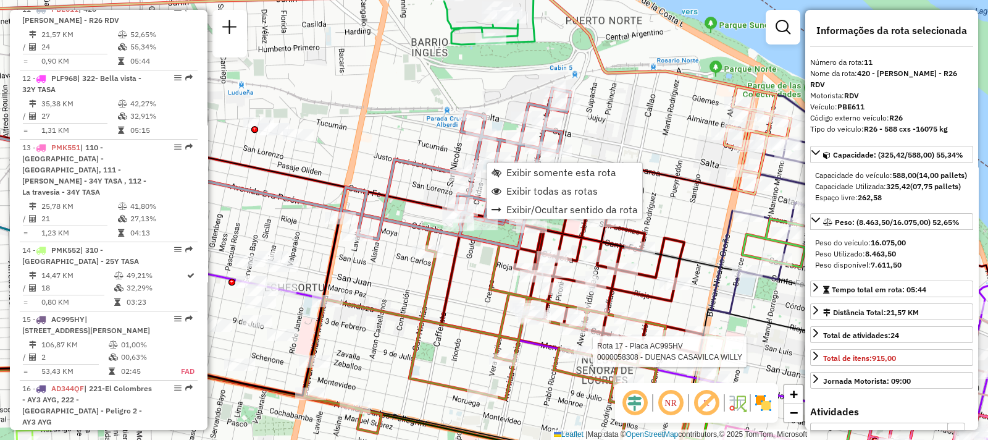
drag, startPoint x: 703, startPoint y: 78, endPoint x: 681, endPoint y: 90, distance: 24.9
click at [704, 78] on icon at bounding box center [328, 53] width 854 height 122
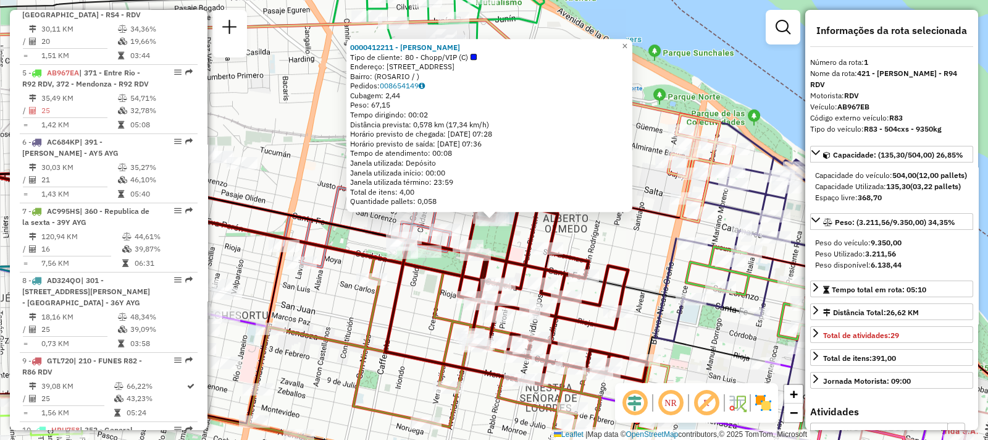
scroll to position [438, 0]
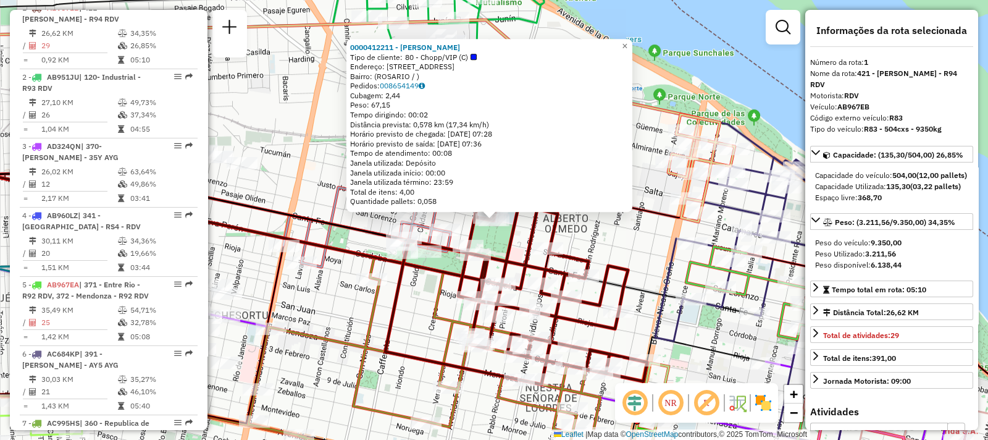
click at [607, 250] on div "0000412211 - [PERSON_NAME] G Tipo de cliente: 80 - Chopp/VIP (C) Endereço: [STR…" at bounding box center [494, 220] width 988 height 440
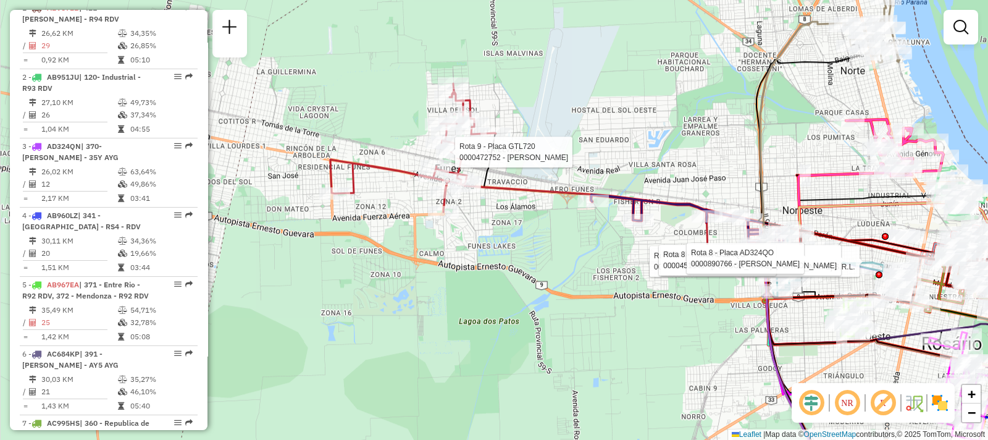
select select "**********"
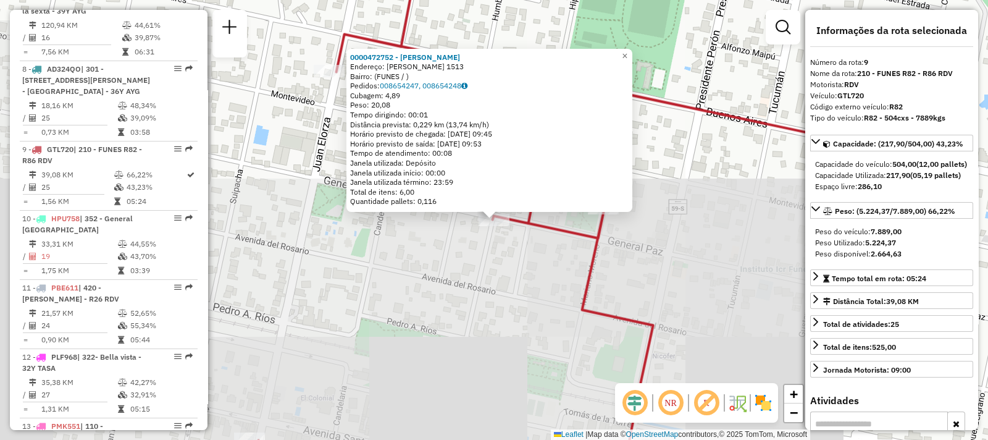
scroll to position [1002, 0]
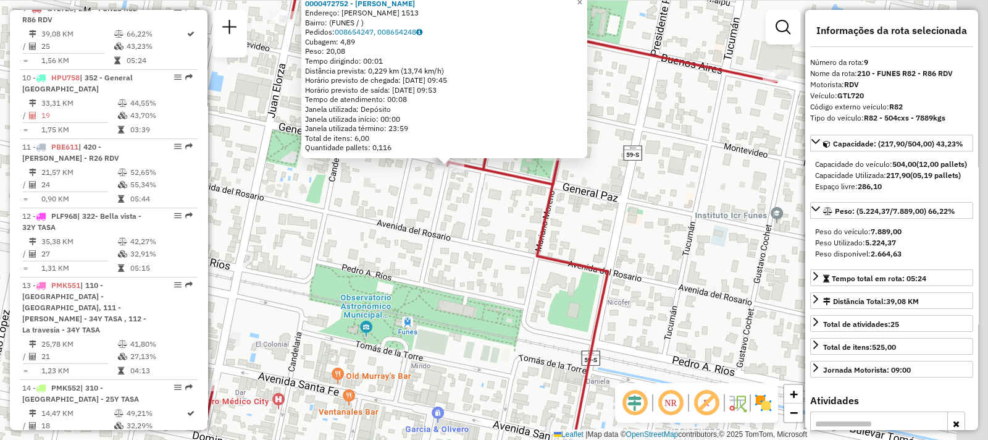
drag, startPoint x: 528, startPoint y: 285, endPoint x: 388, endPoint y: 140, distance: 201.3
click at [393, 143] on div "0000472752 - [PERSON_NAME]: [PERSON_NAME] 1513 Bairro: (FUNES / ) Pedidos: 0086…" at bounding box center [494, 220] width 988 height 440
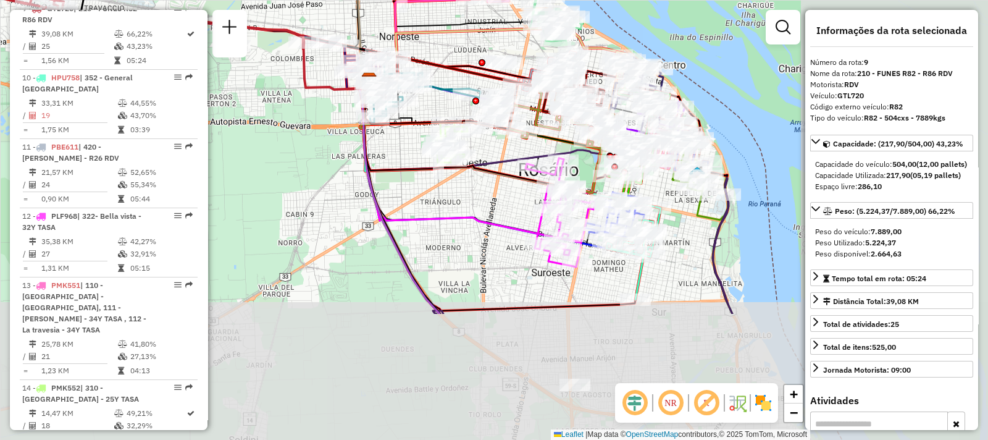
drag, startPoint x: 574, startPoint y: 251, endPoint x: 235, endPoint y: 81, distance: 379.1
click at [235, 81] on div "0000472752 - [PERSON_NAME]: [PERSON_NAME] 1513 Bairro: (FUNES / ) Pedidos: 0086…" at bounding box center [494, 220] width 988 height 440
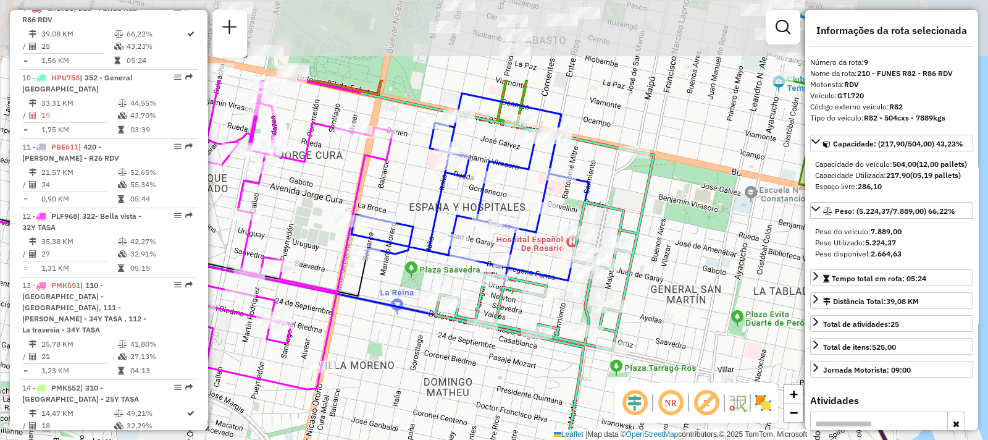
drag, startPoint x: 501, startPoint y: 226, endPoint x: 536, endPoint y: 310, distance: 90.8
click at [536, 310] on div "0000472752 - [PERSON_NAME]: [PERSON_NAME] 1513 Bairro: (FUNES / ) Pedidos: 0086…" at bounding box center [494, 220] width 988 height 440
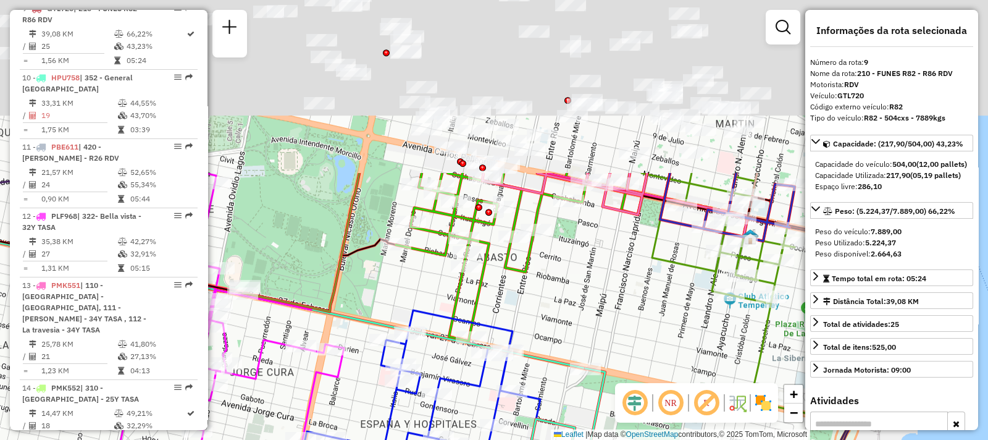
drag, startPoint x: 577, startPoint y: 127, endPoint x: 484, endPoint y: 404, distance: 292.5
click at [484, 404] on div "Rota 10 - Placa HPU758 0000434096 - [PERSON_NAME] 0000472752 - [PERSON_NAME]: […" at bounding box center [494, 220] width 988 height 440
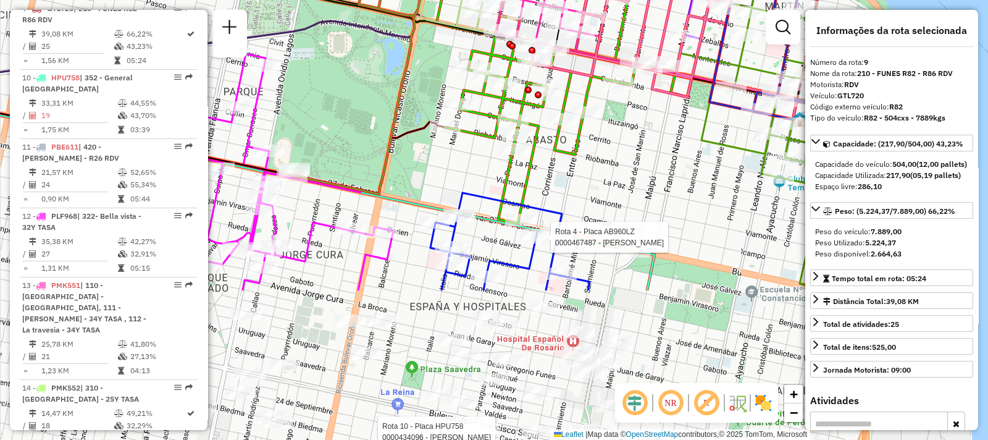
drag, startPoint x: 387, startPoint y: 278, endPoint x: 477, endPoint y: 12, distance: 281.5
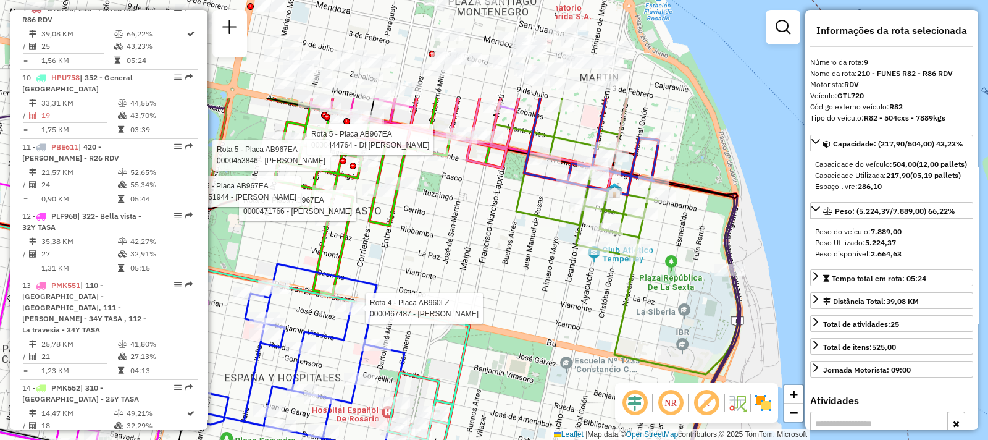
drag, startPoint x: 607, startPoint y: 319, endPoint x: 430, endPoint y: 457, distance: 224.8
click at [430, 439] on html "Aguarde... Pop-up bloqueado! Seu navegador bloqueou automáticamente a abertura …" at bounding box center [494, 220] width 988 height 440
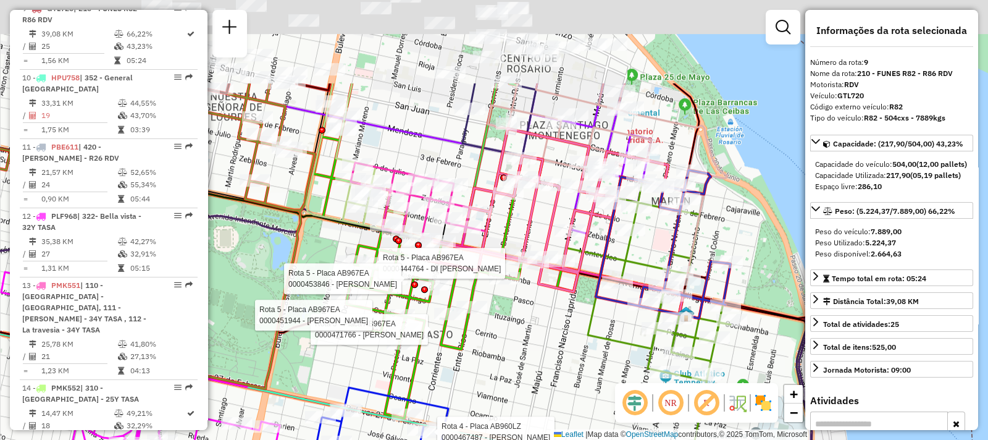
drag, startPoint x: 392, startPoint y: 197, endPoint x: 486, endPoint y: 334, distance: 166.1
click at [466, 326] on icon at bounding box center [446, 250] width 264 height 335
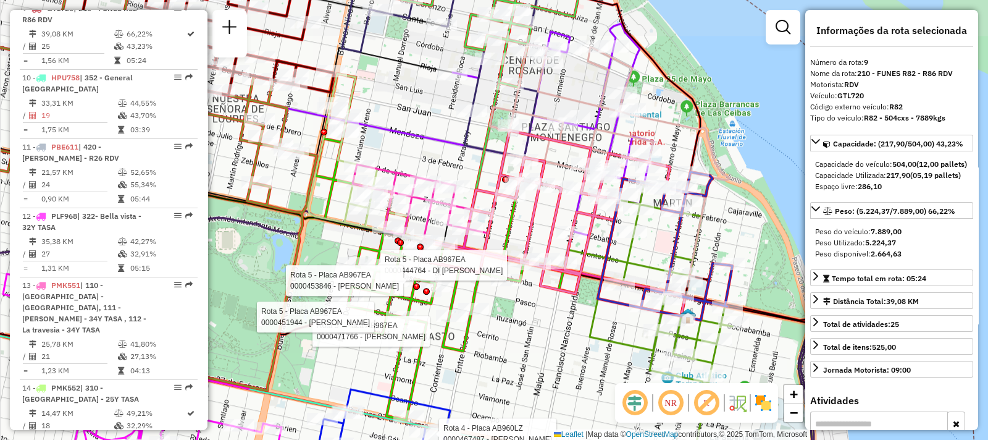
click at [537, 353] on div "Rota 10 - Placa HPU758 0000434096 - BEJNAR [PERSON_NAME] 4 - Placa AB960LZ 0000…" at bounding box center [494, 220] width 988 height 440
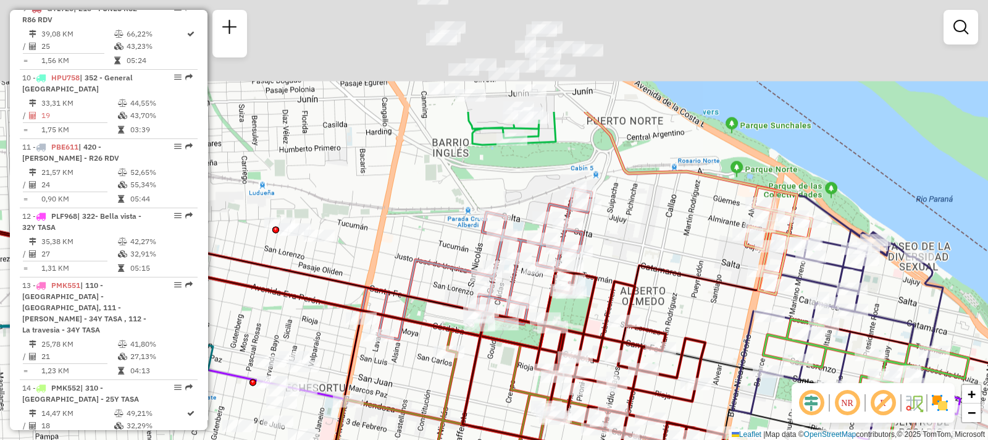
drag, startPoint x: 525, startPoint y: 160, endPoint x: 580, endPoint y: 316, distance: 165.8
click at [580, 316] on icon at bounding box center [593, 363] width 262 height 188
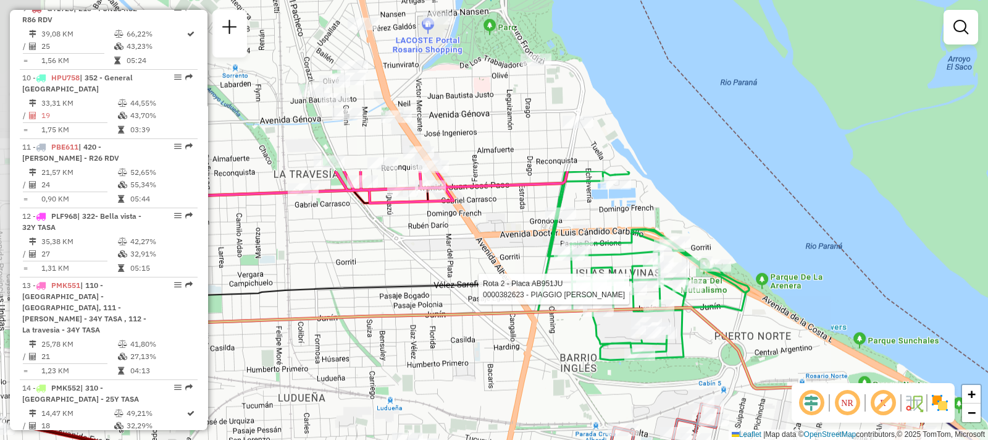
drag, startPoint x: 517, startPoint y: 83, endPoint x: 641, endPoint y: 257, distance: 213.8
click at [645, 295] on div at bounding box center [631, 289] width 31 height 12
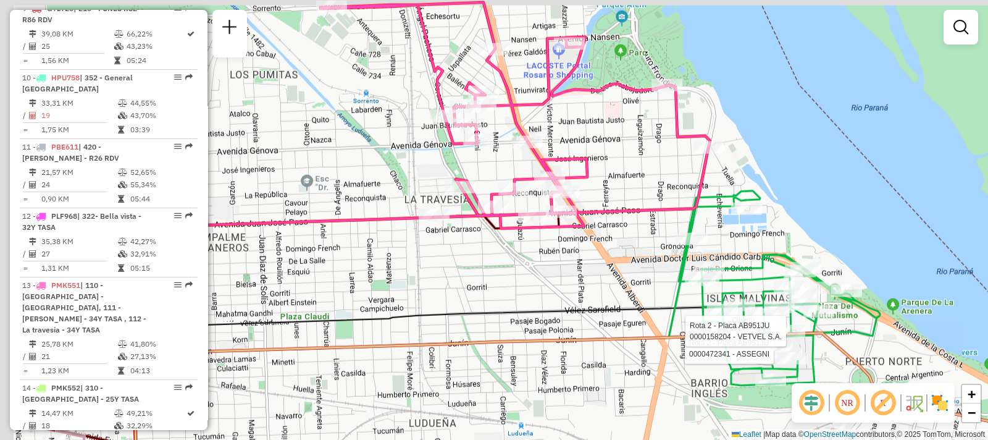
drag, startPoint x: 440, startPoint y: 296, endPoint x: 717, endPoint y: -3, distance: 407.6
click at [717, 0] on html "Aguarde... Pop-up bloqueado! Seu navegador bloqueou automáticamente a abertura …" at bounding box center [494, 220] width 988 height 440
